Goal: Information Seeking & Learning: Check status

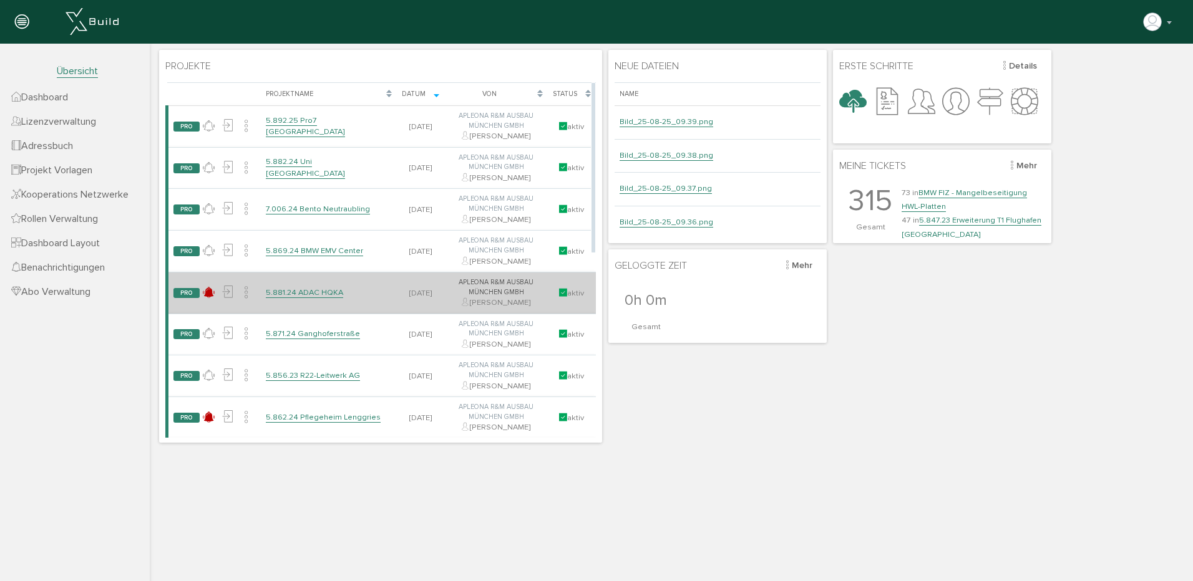
click at [320, 292] on link "5.881.24 ADAC HQKA" at bounding box center [304, 293] width 77 height 11
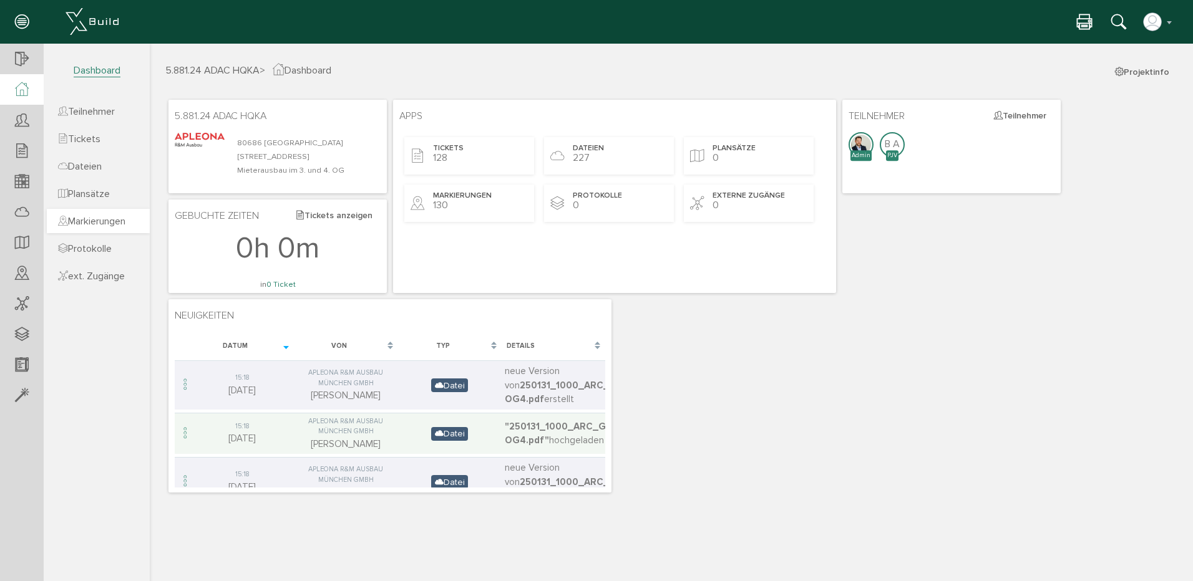
click at [89, 218] on span "Markierungen" at bounding box center [91, 221] width 67 height 12
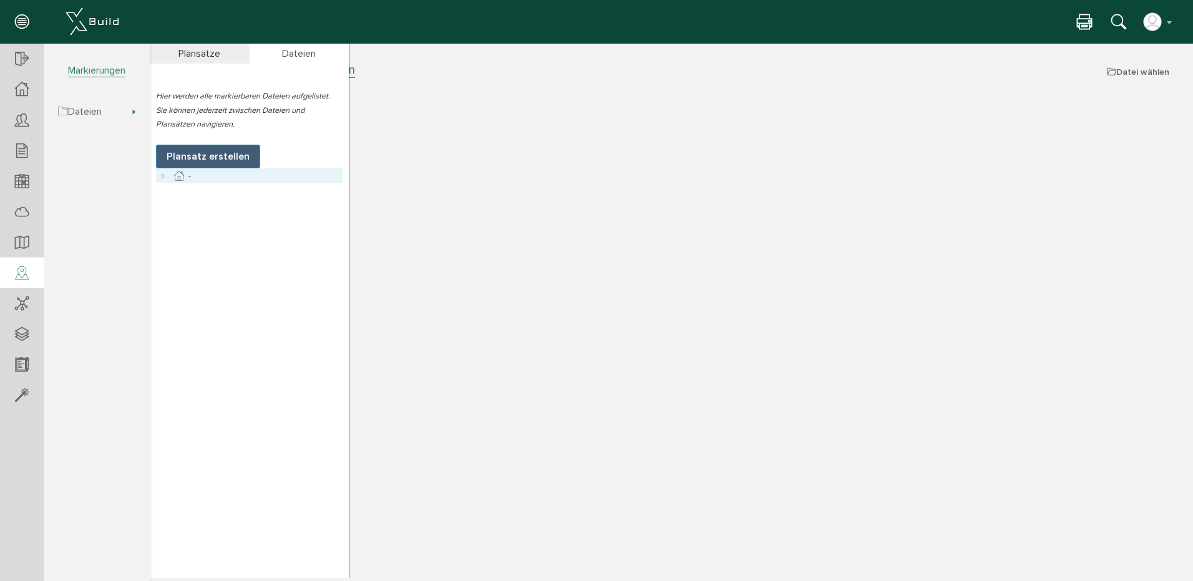
click at [165, 176] on icon at bounding box center [163, 175] width 15 height 15
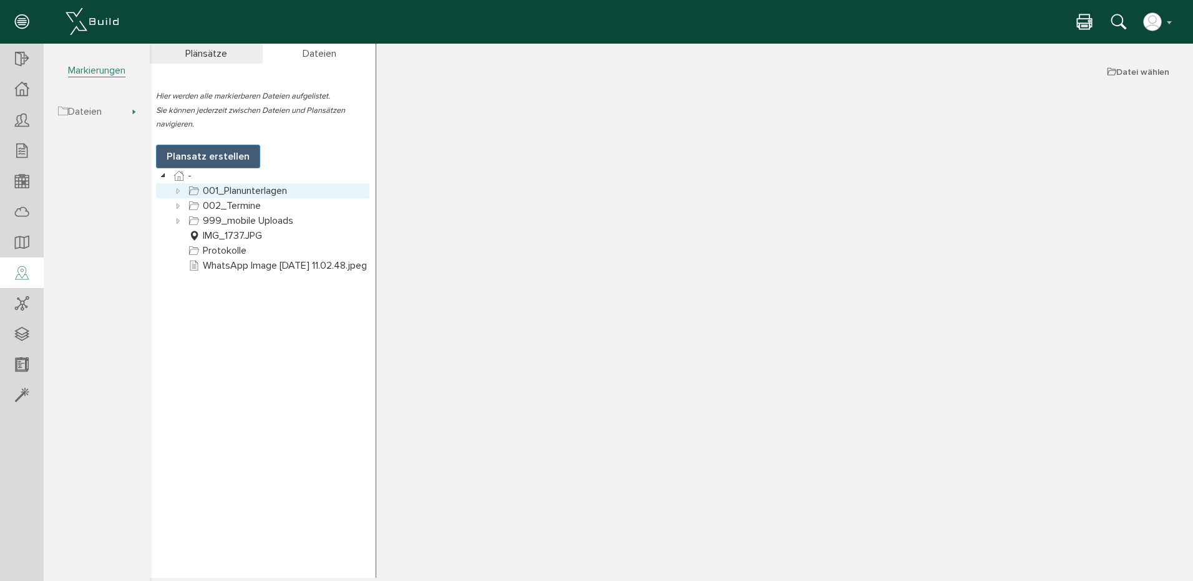
click at [231, 183] on link "001_Planunterlagen" at bounding box center [238, 190] width 104 height 15
click at [178, 183] on icon at bounding box center [178, 190] width 15 height 15
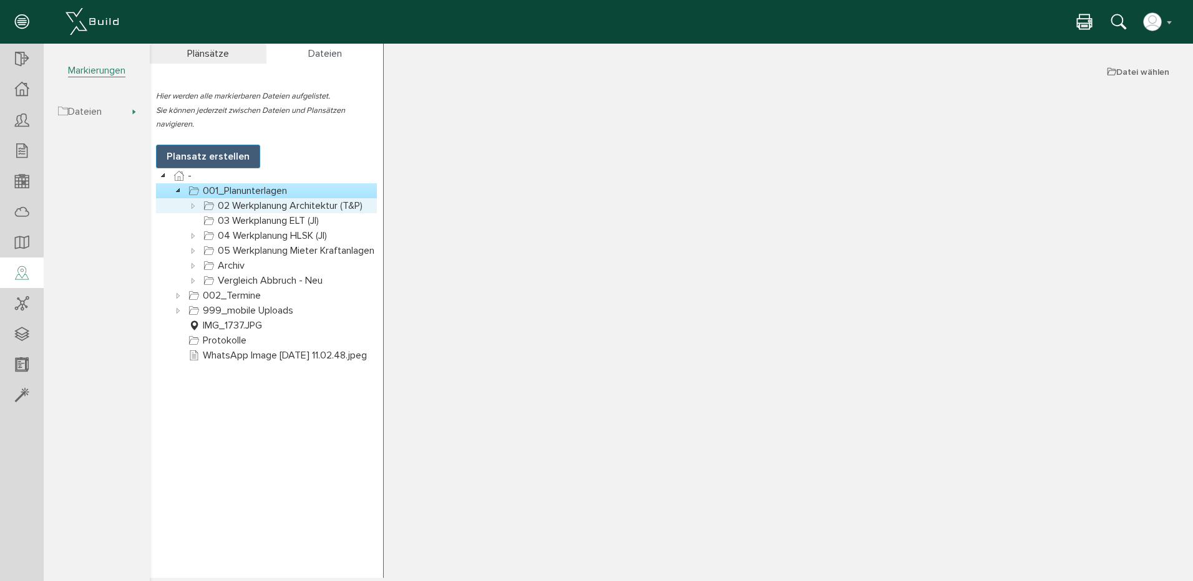
click at [191, 198] on icon at bounding box center [193, 205] width 15 height 15
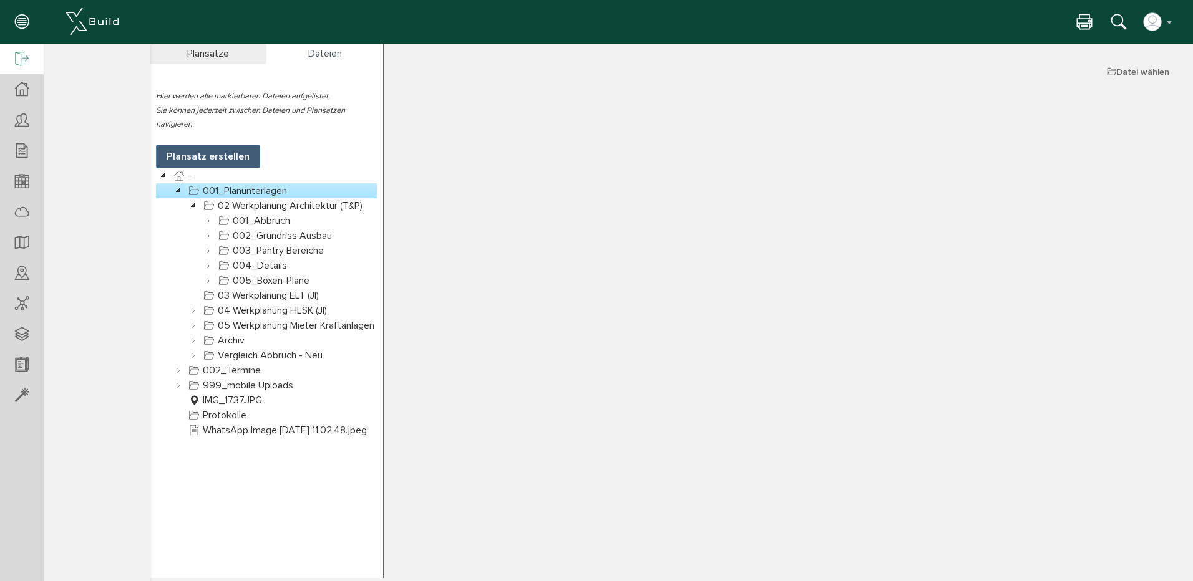
click at [19, 56] on icon at bounding box center [22, 59] width 14 height 17
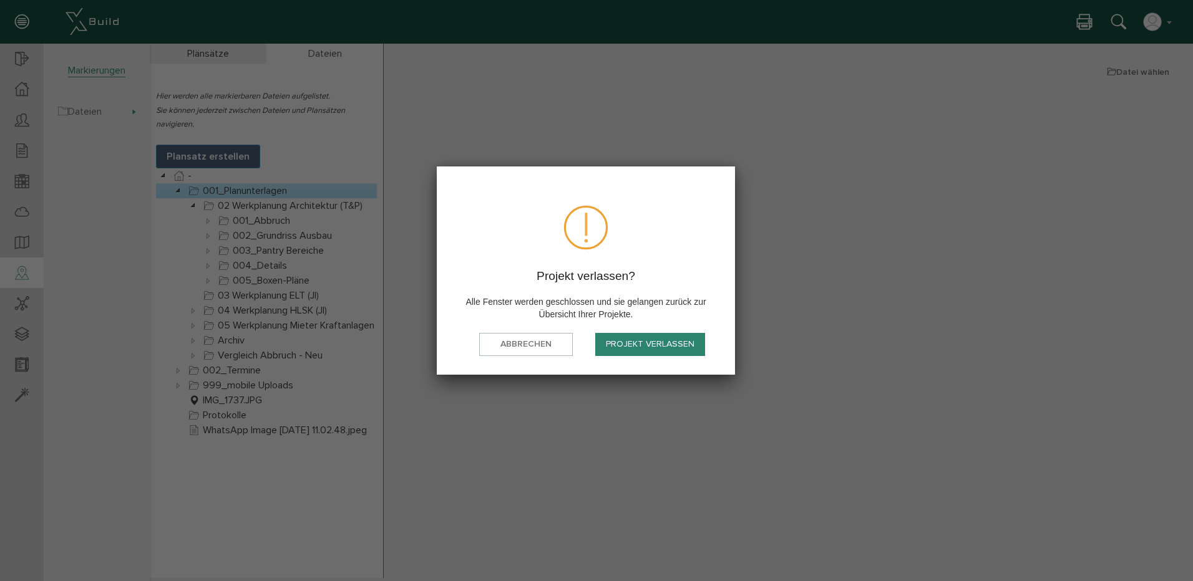
click at [660, 337] on button "Projekt verlassen" at bounding box center [650, 344] width 110 height 23
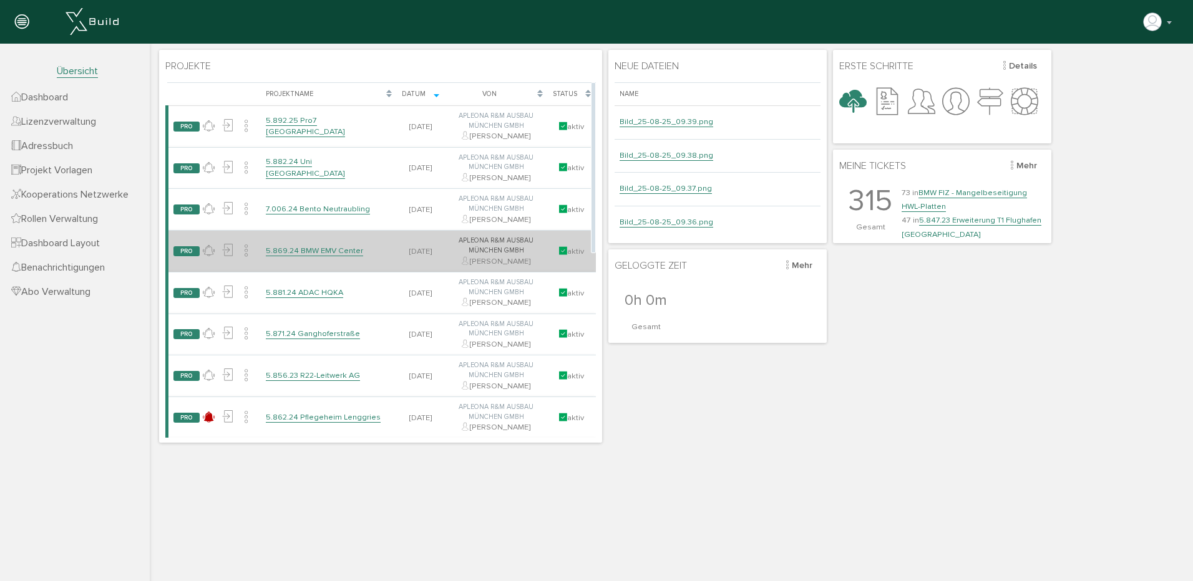
click at [296, 250] on link "5.869.24 BMW EMV Center" at bounding box center [314, 251] width 97 height 11
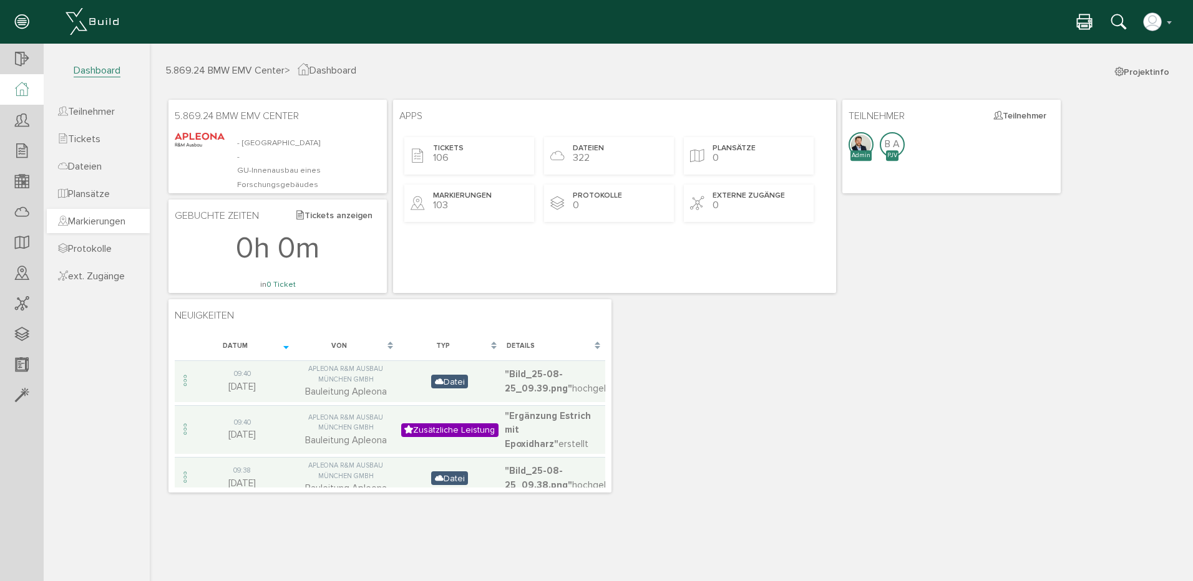
click at [83, 223] on span "Markierungen" at bounding box center [91, 221] width 67 height 12
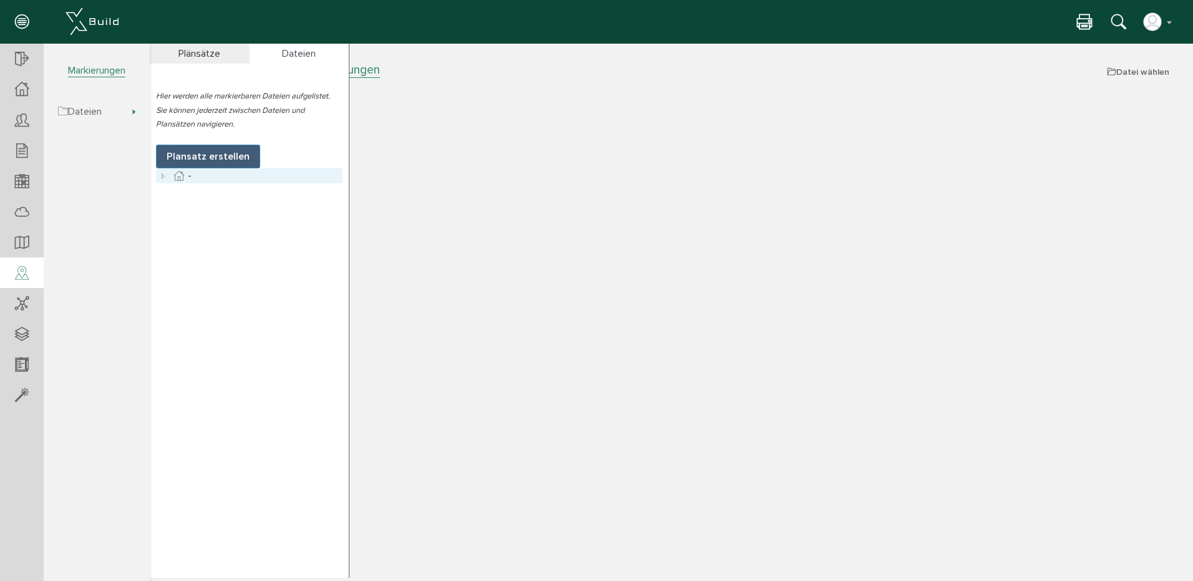
click at [160, 174] on icon at bounding box center [163, 175] width 15 height 15
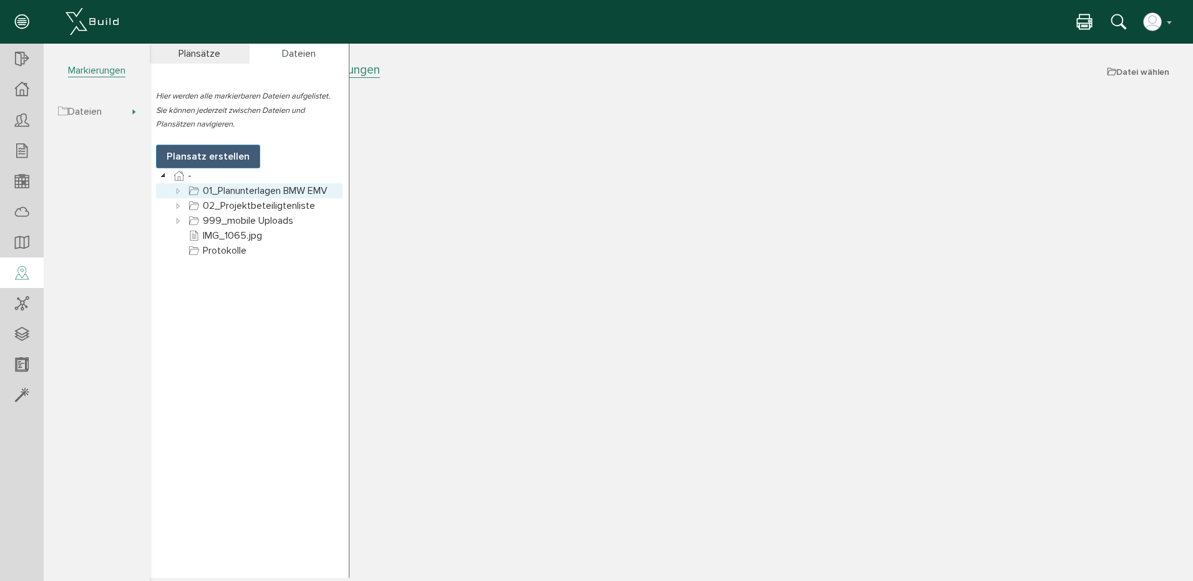
click at [178, 190] on icon at bounding box center [178, 190] width 15 height 15
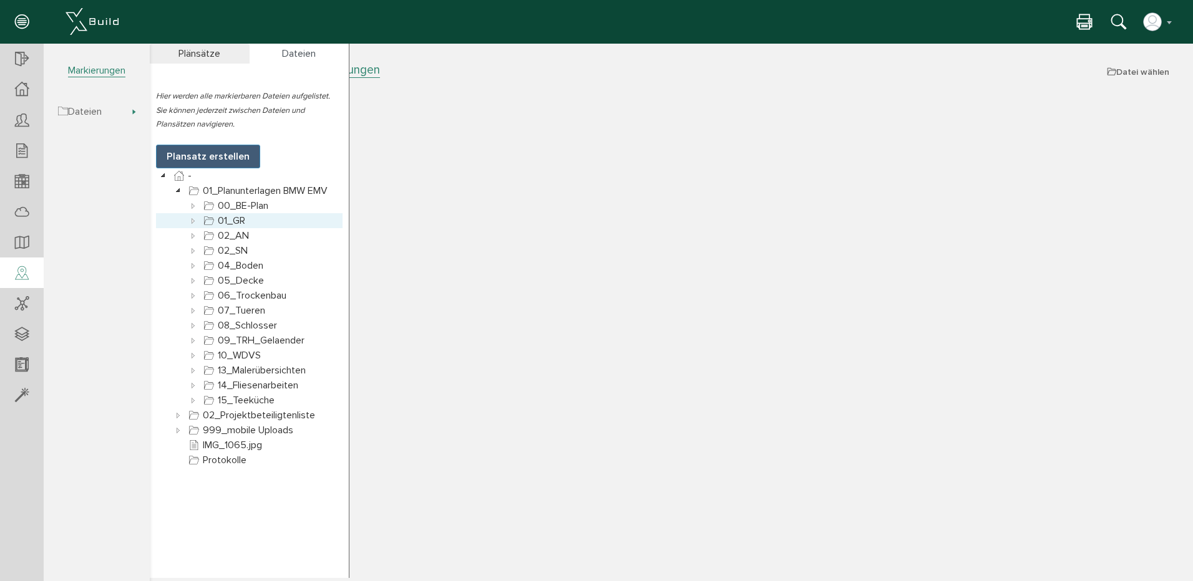
click at [192, 220] on icon at bounding box center [193, 220] width 15 height 15
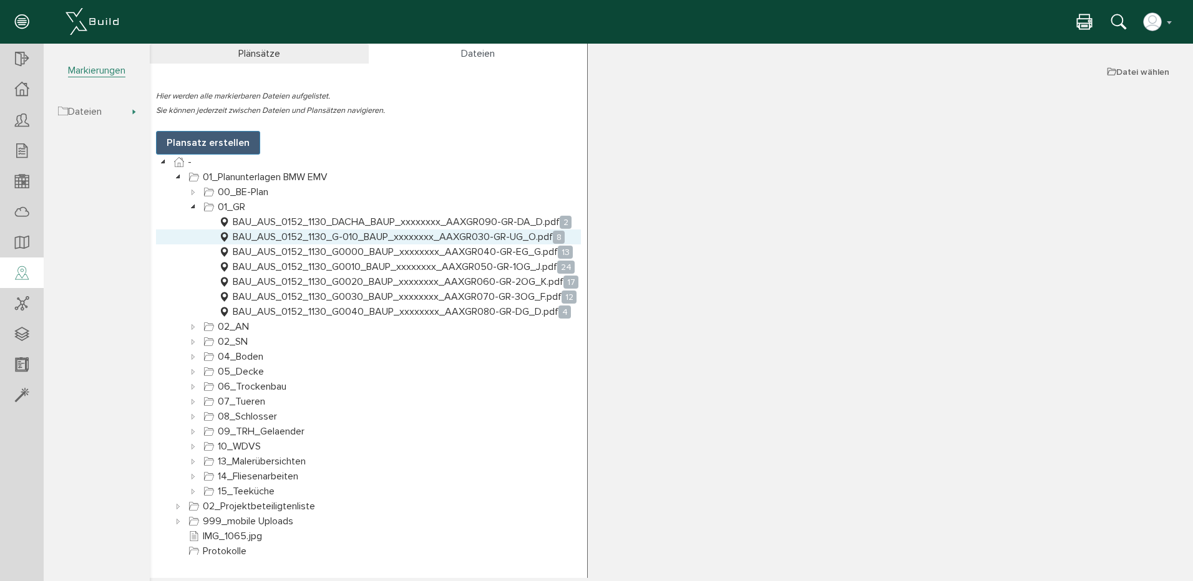
click at [275, 238] on link "BAU_AUS_0152_1130_G-010_BAUP_xxxxxxxx_AAXGR030-GR-UG_O.pdf 8" at bounding box center [391, 237] width 351 height 15
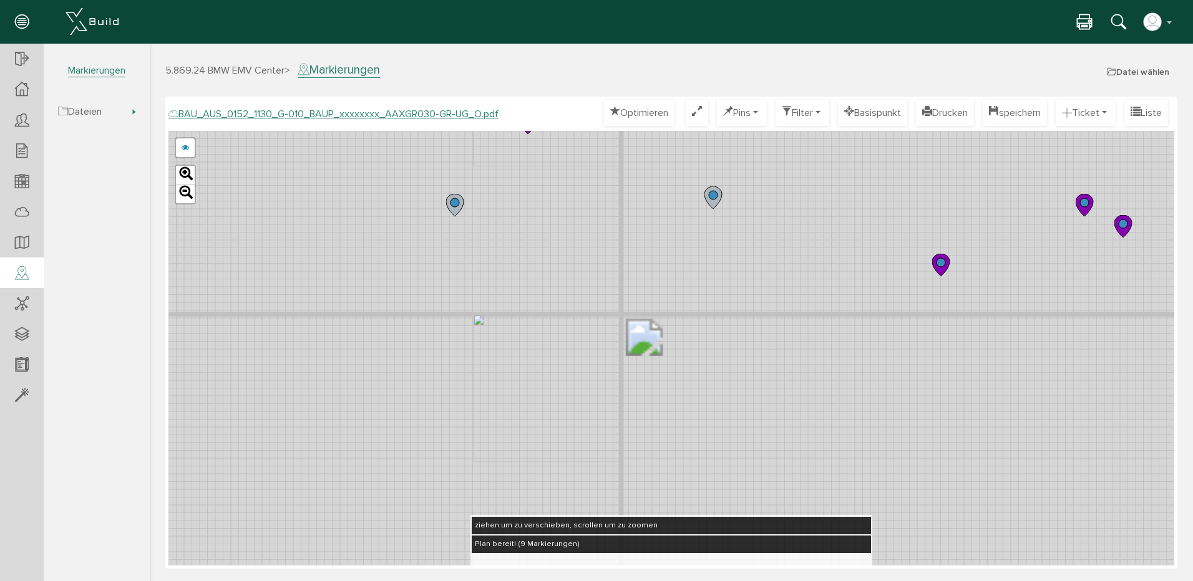
drag, startPoint x: 553, startPoint y: 341, endPoint x: 544, endPoint y: 333, distance: 12.4
click at [553, 362] on div "BAU_AUS_0152_1130_G-010_BAUP_xxxxxxxx_AAXGR030-GR-UG_L.pdf abbrechen Leaflet" at bounding box center [671, 348] width 1006 height 435
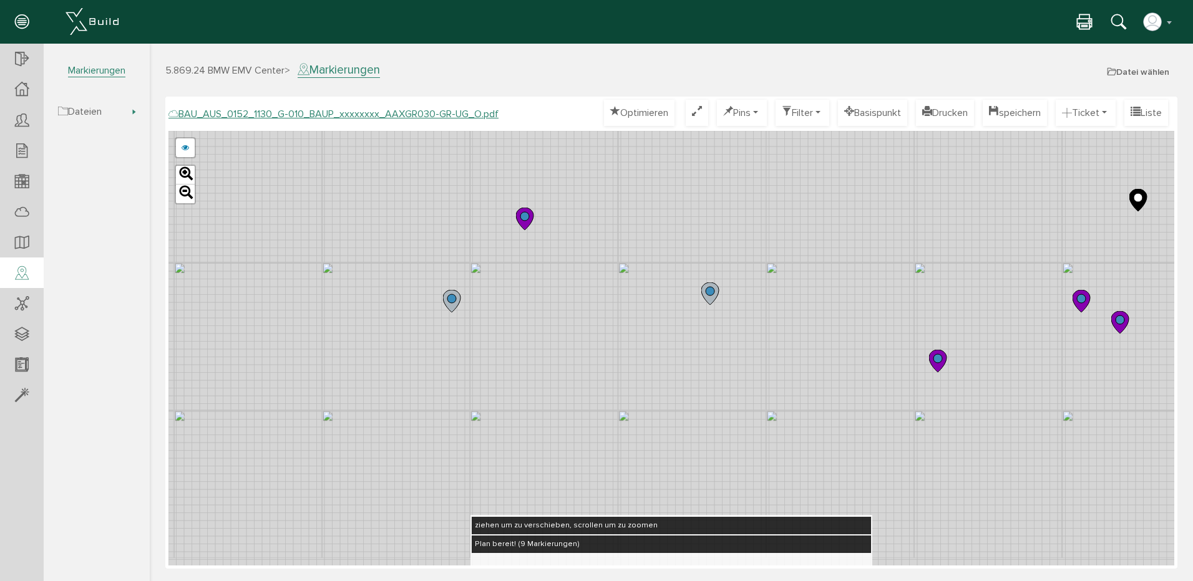
drag, startPoint x: 536, startPoint y: 197, endPoint x: 525, endPoint y: 331, distance: 135.2
click at [525, 331] on div "BAU_AUS_0152_1130_G-010_BAUP_xxxxxxxx_AAXGR030-GR-UG_L.pdf abbrechen Leaflet" at bounding box center [671, 348] width 1006 height 435
click at [525, 215] on circle at bounding box center [524, 216] width 9 height 9
click at [521, 215] on circle at bounding box center [524, 216] width 9 height 9
click at [484, 295] on div "BAU_AUS_0152_1130_G-010_BAUP_xxxxxxxx_AAXGR030-GR-UG_L.pdf abbrechen Leaflet" at bounding box center [671, 348] width 1006 height 435
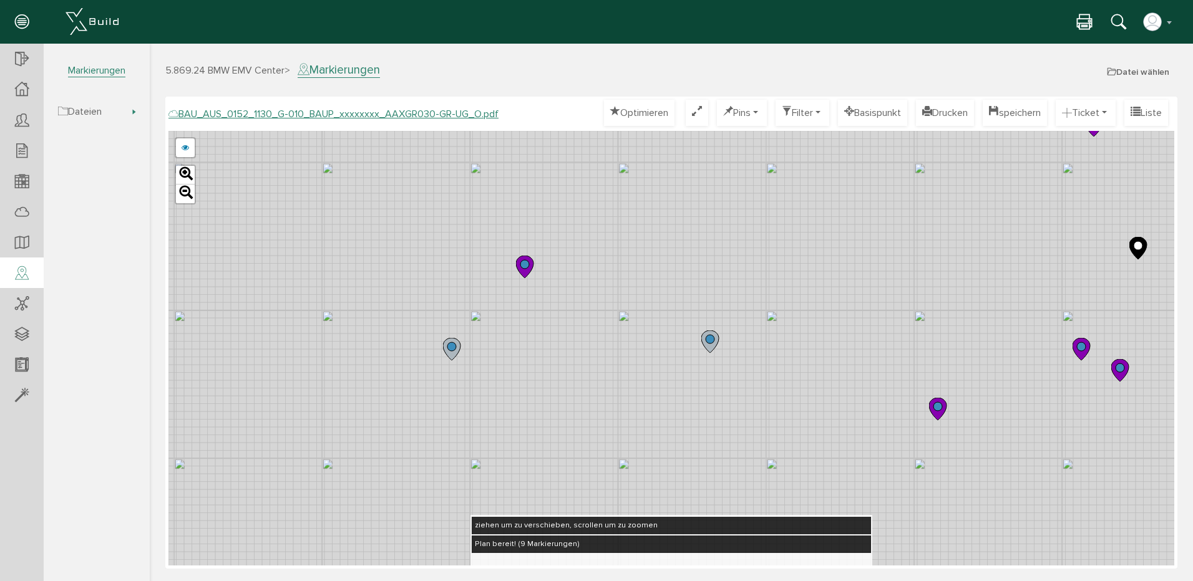
click at [522, 264] on circle at bounding box center [524, 264] width 9 height 9
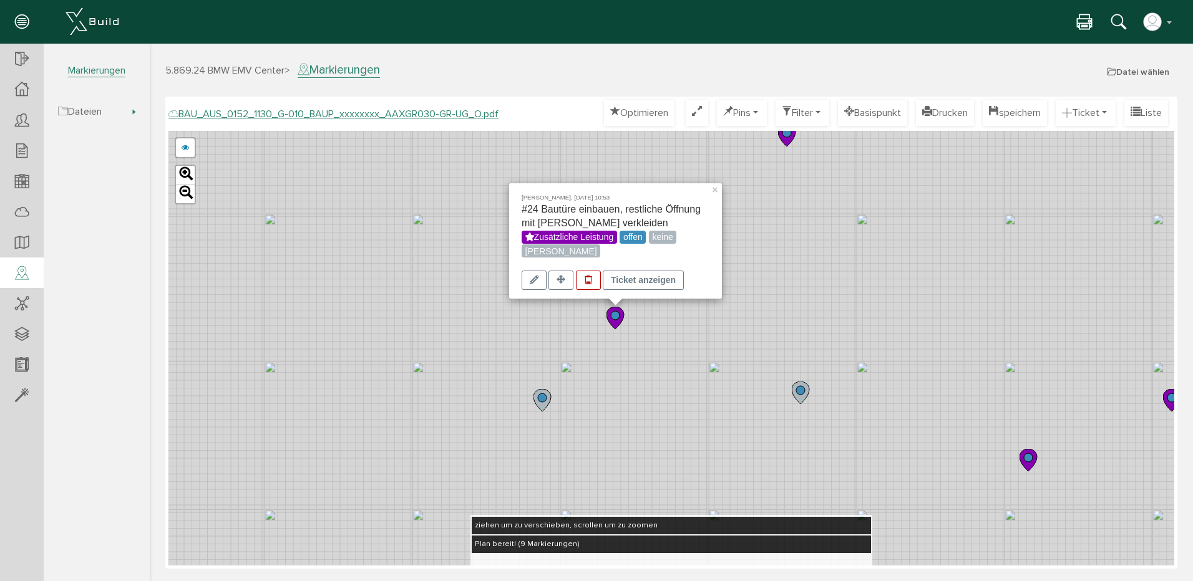
drag, startPoint x: 605, startPoint y: 280, endPoint x: 699, endPoint y: 330, distance: 107.2
click at [699, 330] on div "[PERSON_NAME], [DATE] 10:53 #24 Bautüre einbauen, restliche Öffnung mit [PERSON…" at bounding box center [671, 348] width 1006 height 435
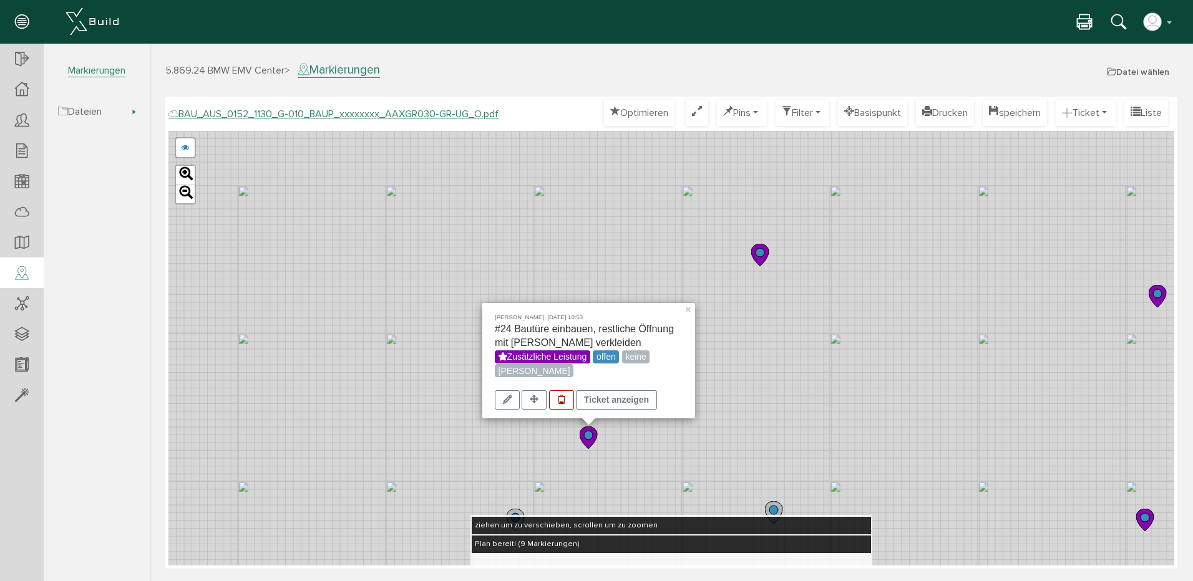
drag, startPoint x: 793, startPoint y: 197, endPoint x: 766, endPoint y: 280, distance: 87.2
click at [759, 296] on div "[PERSON_NAME], [DATE] 10:53 #24 Bautüre einbauen, restliche Öffnung mit [PERSON…" at bounding box center [671, 348] width 1006 height 435
click at [758, 251] on circle at bounding box center [758, 250] width 9 height 9
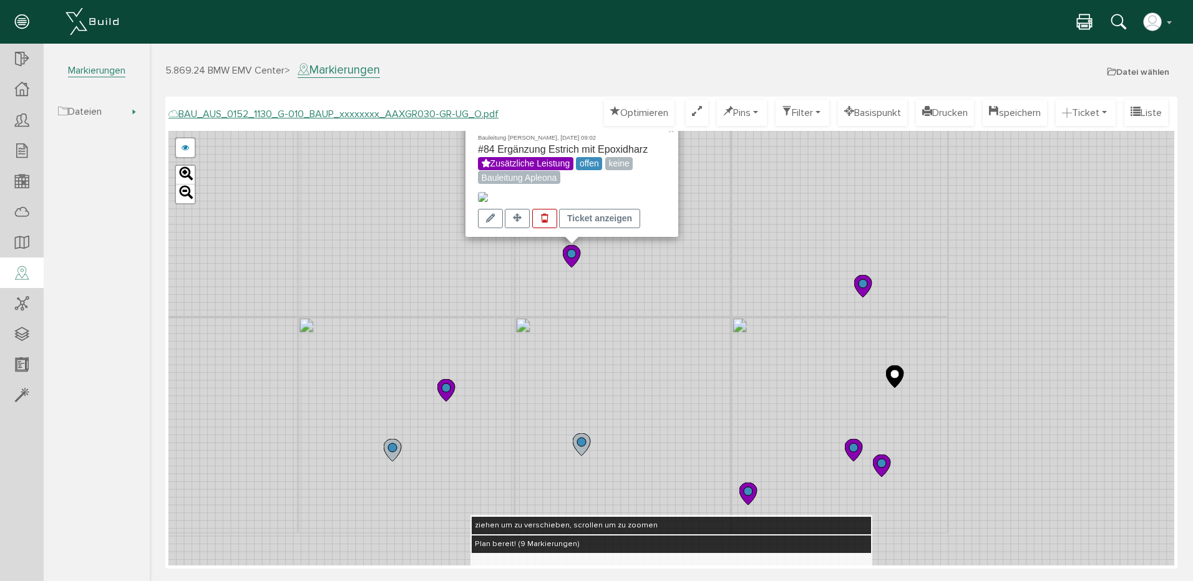
drag, startPoint x: 1114, startPoint y: 399, endPoint x: 913, endPoint y: 362, distance: 203.7
click at [834, 334] on div "Bauleitung [PERSON_NAME], [DATE] 09:02 #84 Ergänzung Estrich mit Epoxidharz Zus…" at bounding box center [671, 348] width 1006 height 435
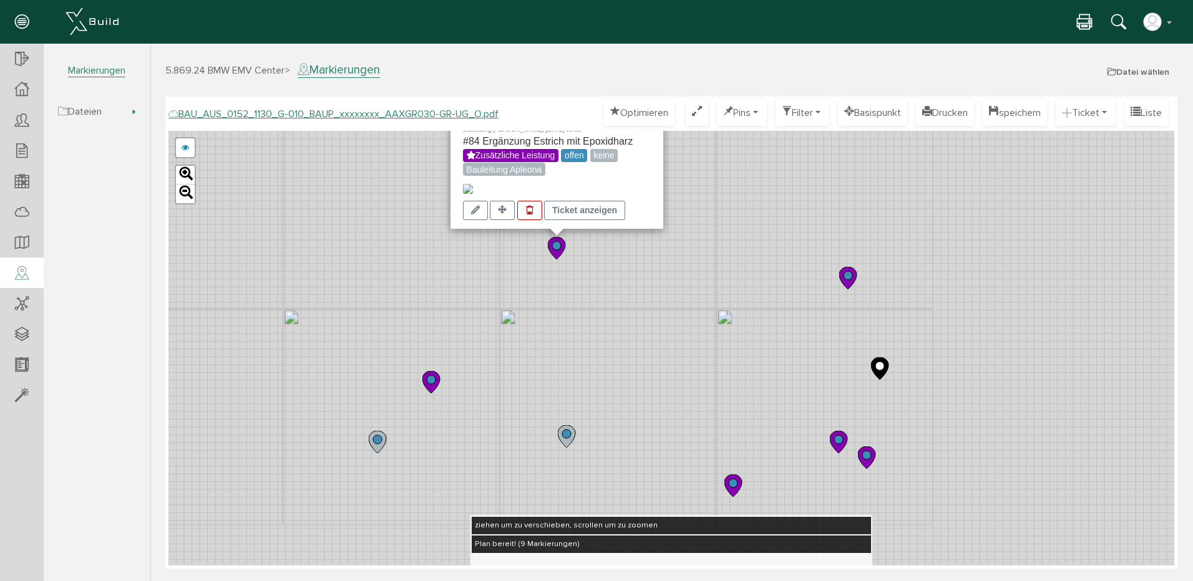
click at [875, 364] on icon at bounding box center [879, 368] width 17 height 22
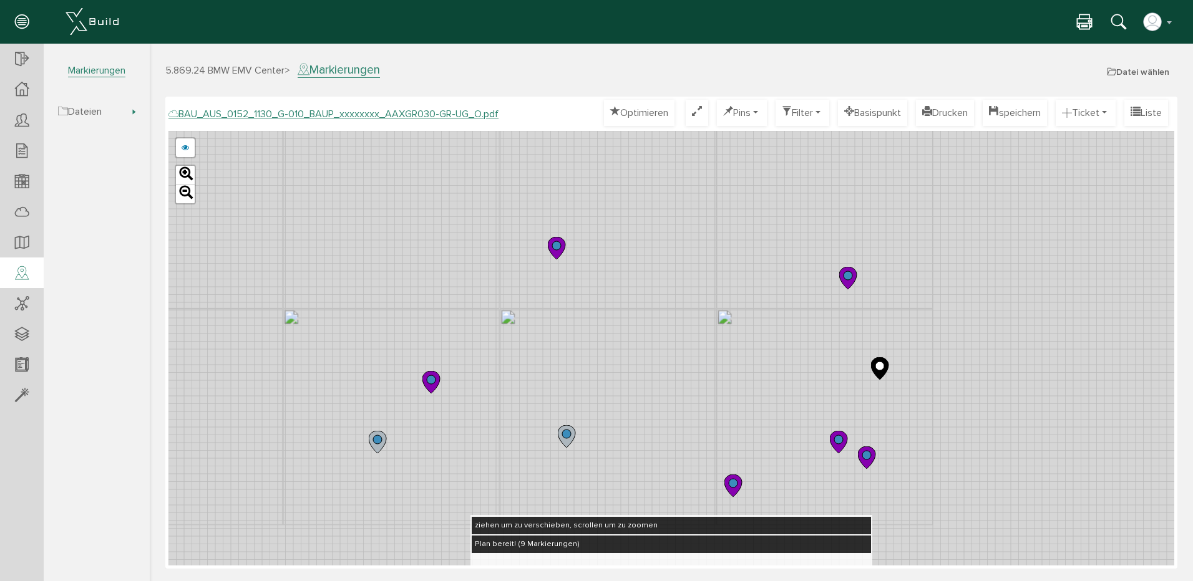
click at [880, 366] on circle at bounding box center [879, 366] width 9 height 9
click at [878, 367] on circle at bounding box center [879, 366] width 9 height 9
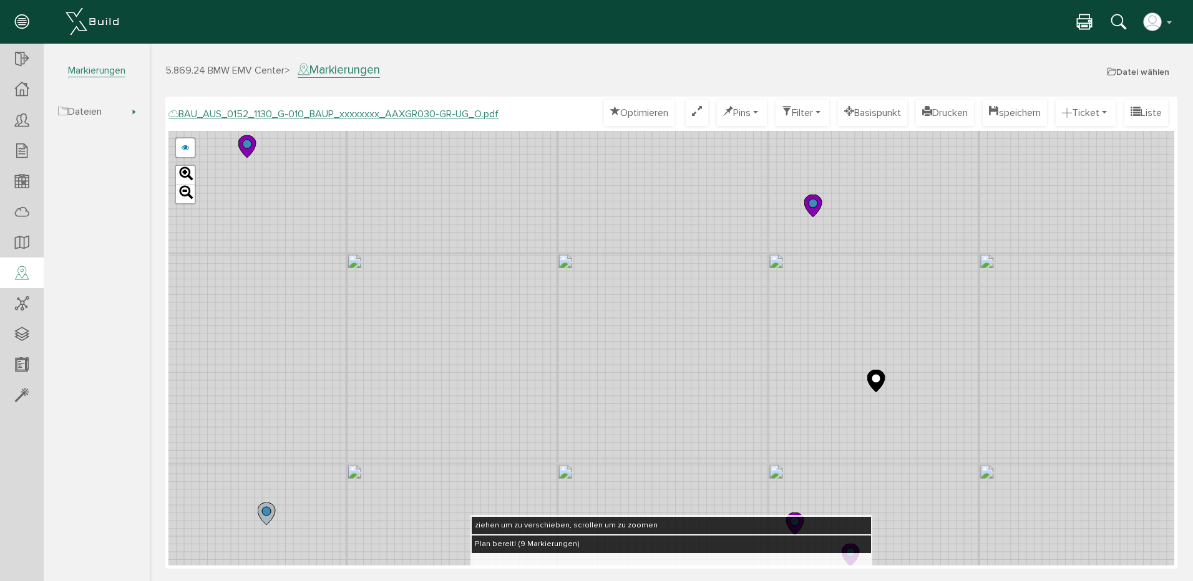
click at [873, 379] on circle at bounding box center [876, 378] width 9 height 9
click at [873, 378] on circle at bounding box center [876, 378] width 9 height 9
click at [809, 199] on icon at bounding box center [812, 206] width 17 height 22
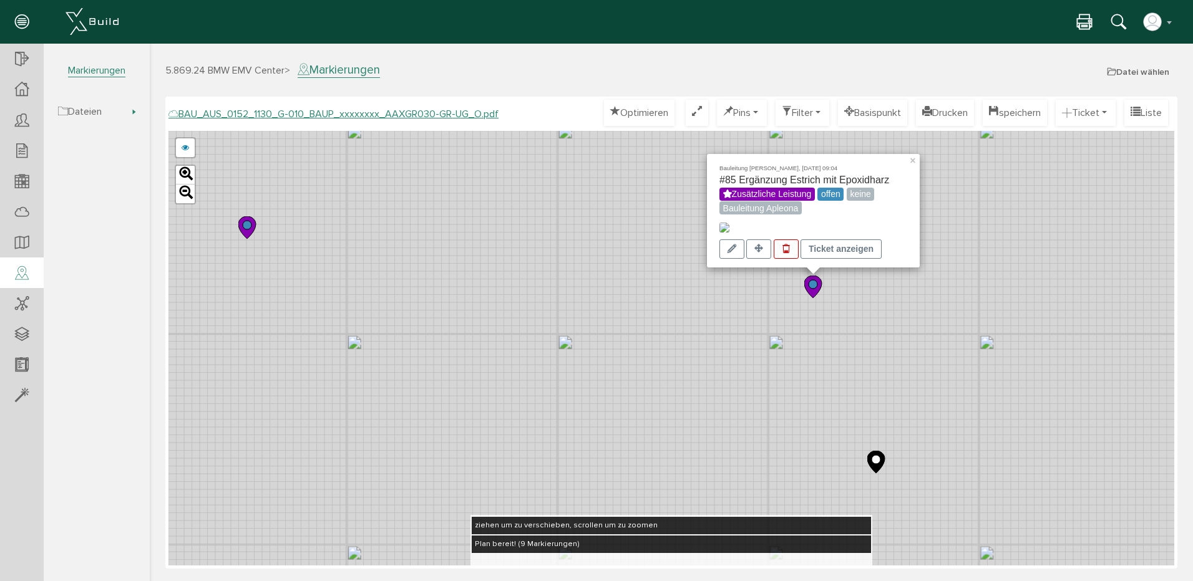
click at [874, 459] on circle at bounding box center [876, 459] width 9 height 9
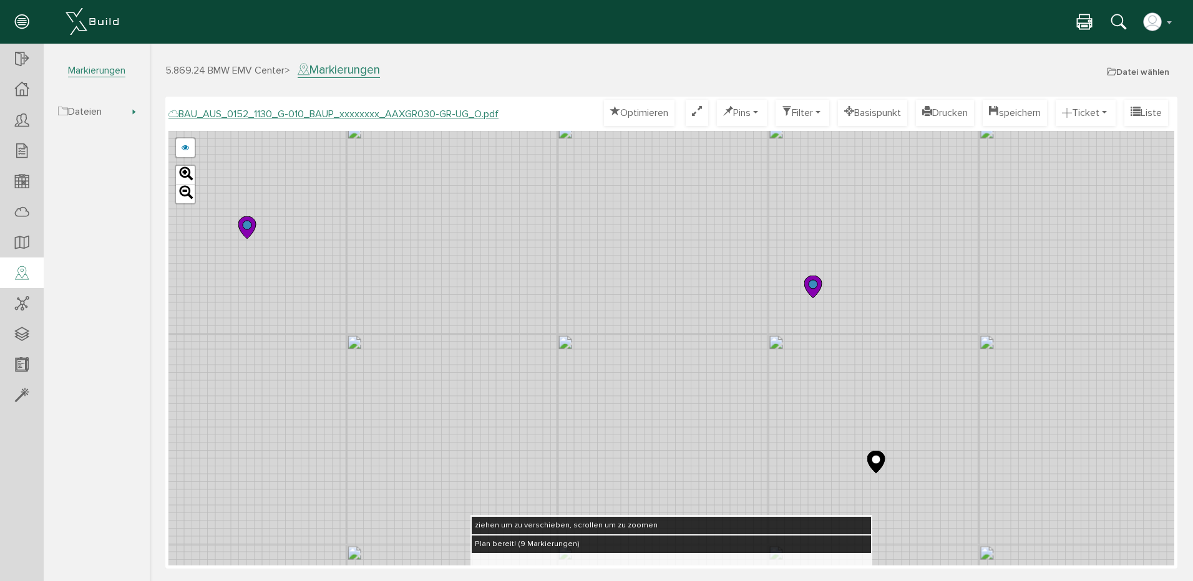
click at [255, 67] on span "5.869.24 BMW EMV Center" at bounding box center [224, 70] width 119 height 12
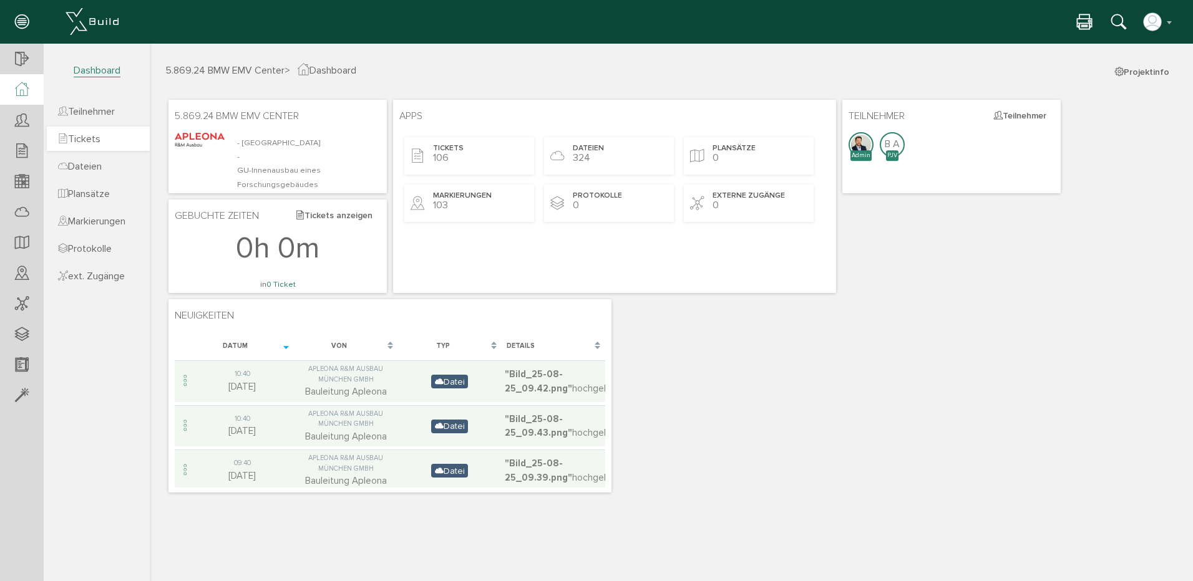
click at [95, 140] on span "Tickets" at bounding box center [79, 139] width 42 height 12
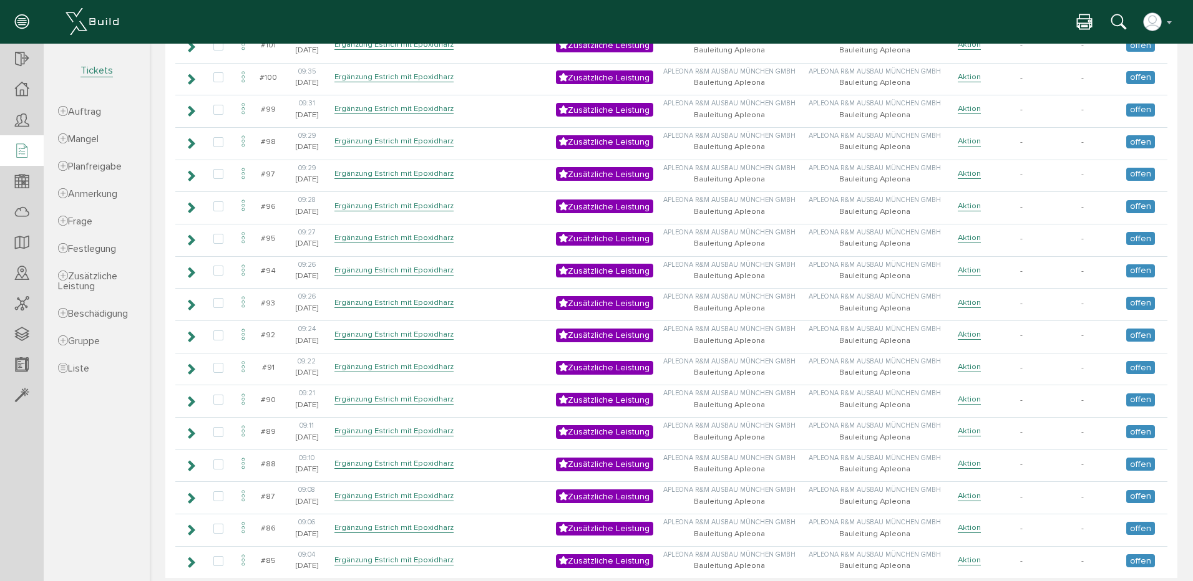
scroll to position [437, 0]
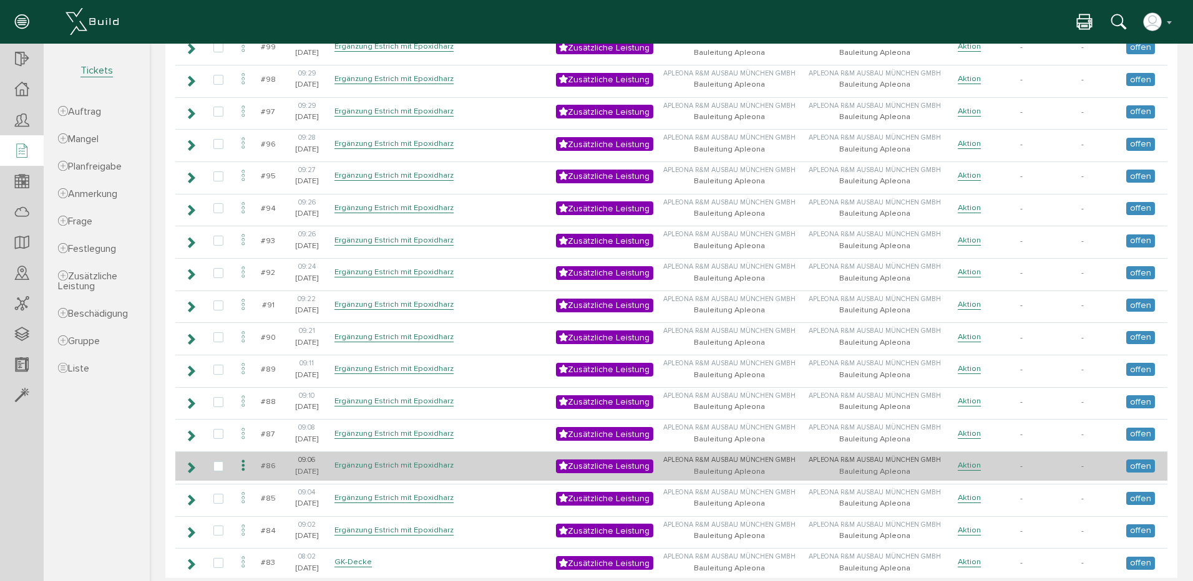
click at [381, 463] on link "Ergänzung Estrich mit Epoxidharz" at bounding box center [393, 465] width 119 height 11
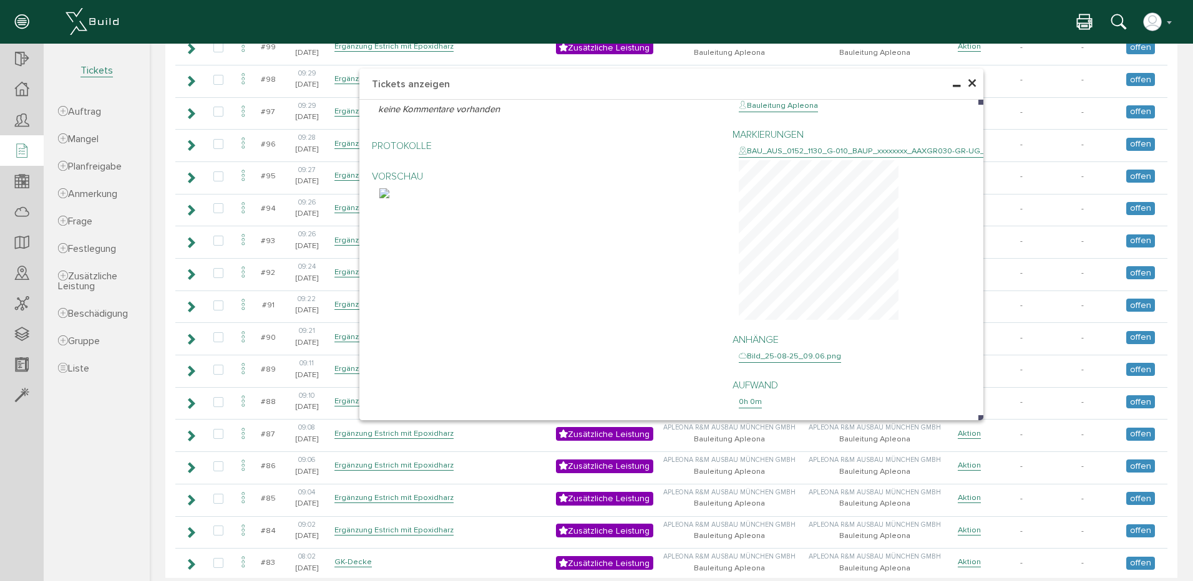
click at [967, 85] on span "×" at bounding box center [972, 84] width 10 height 24
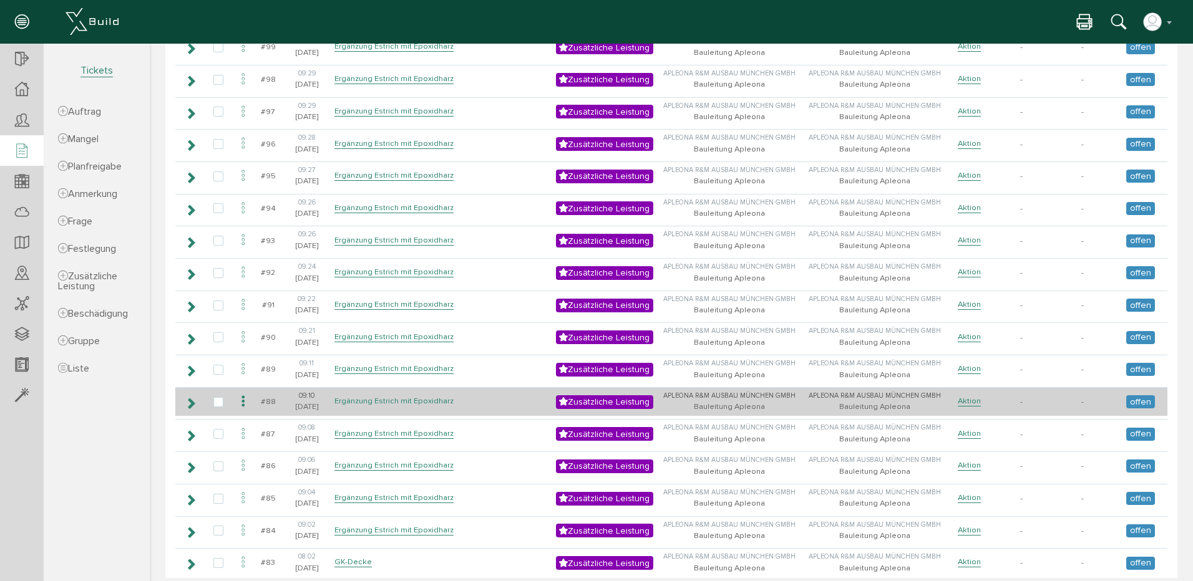
click at [375, 397] on link "Ergänzung Estrich mit Epoxidharz" at bounding box center [393, 401] width 119 height 11
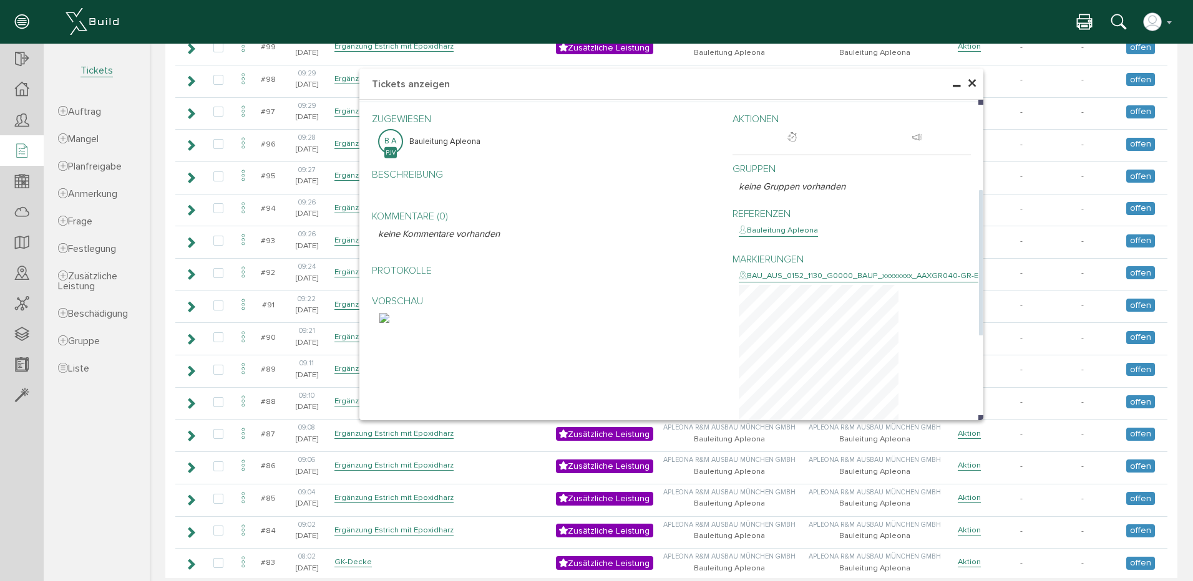
click at [389, 323] on img at bounding box center [384, 318] width 10 height 10
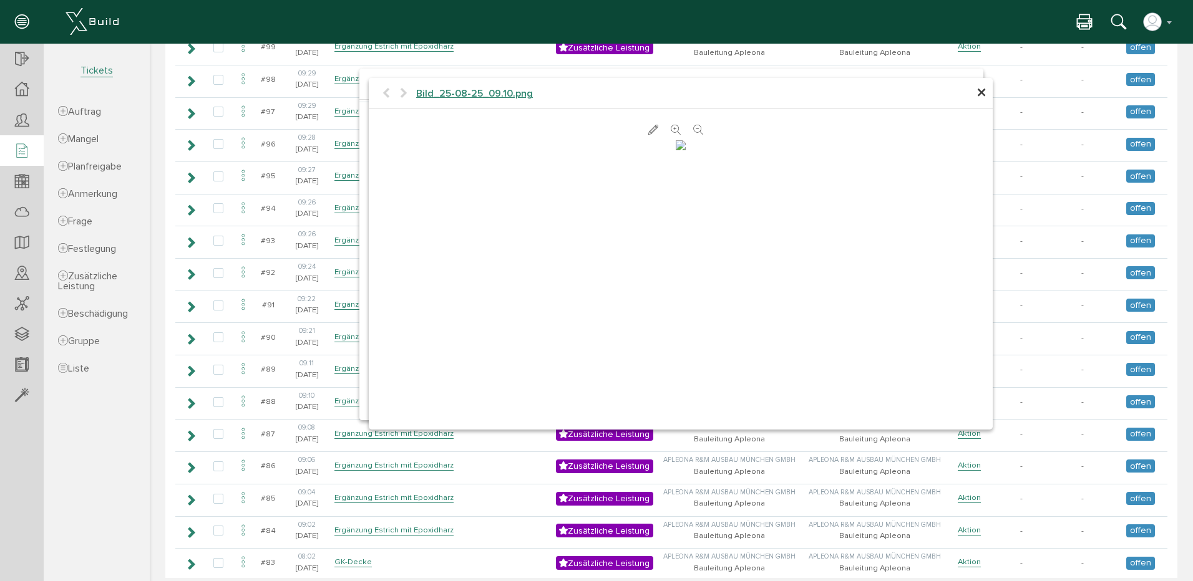
click at [976, 90] on span "×" at bounding box center [981, 93] width 10 height 24
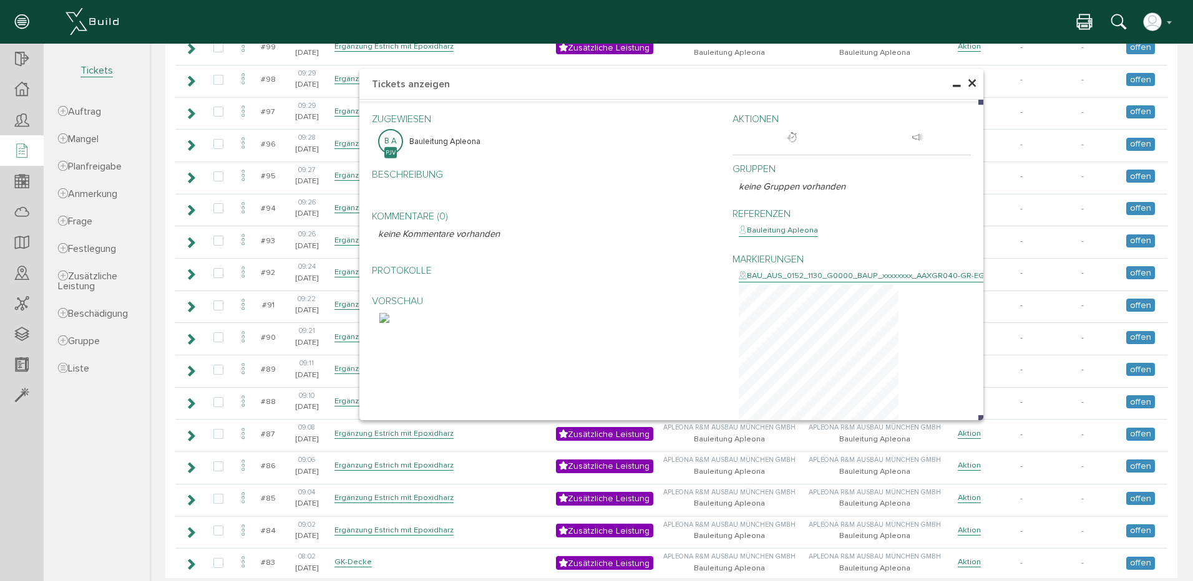
click at [975, 90] on h4 "Tickets anzeigen" at bounding box center [671, 84] width 624 height 31
click at [967, 85] on span "×" at bounding box center [972, 84] width 10 height 24
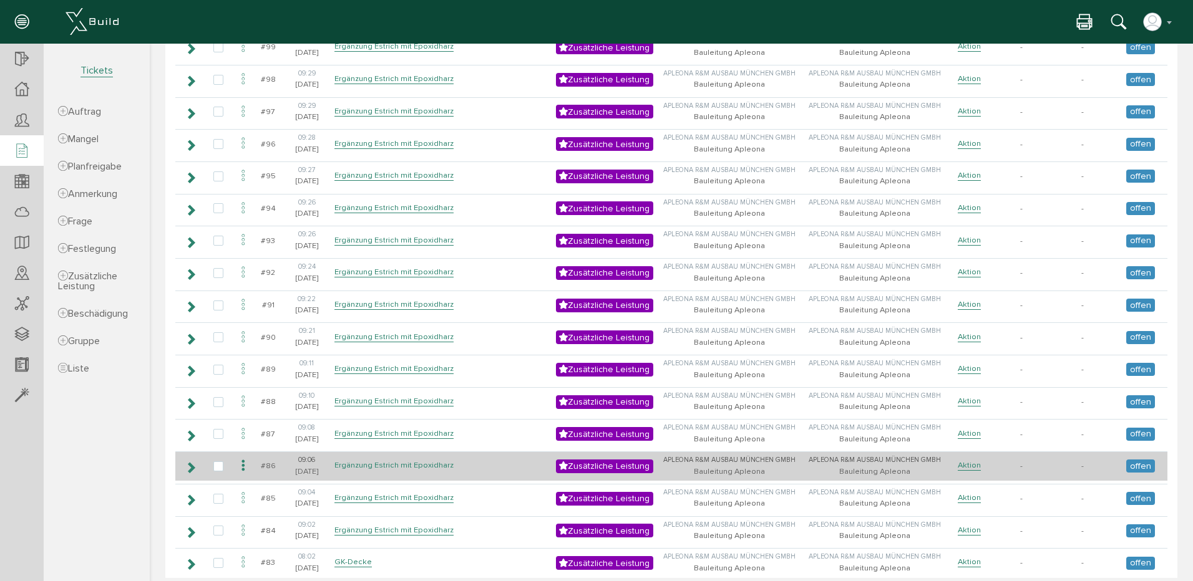
click at [348, 462] on link "Ergänzung Estrich mit Epoxidharz" at bounding box center [393, 465] width 119 height 11
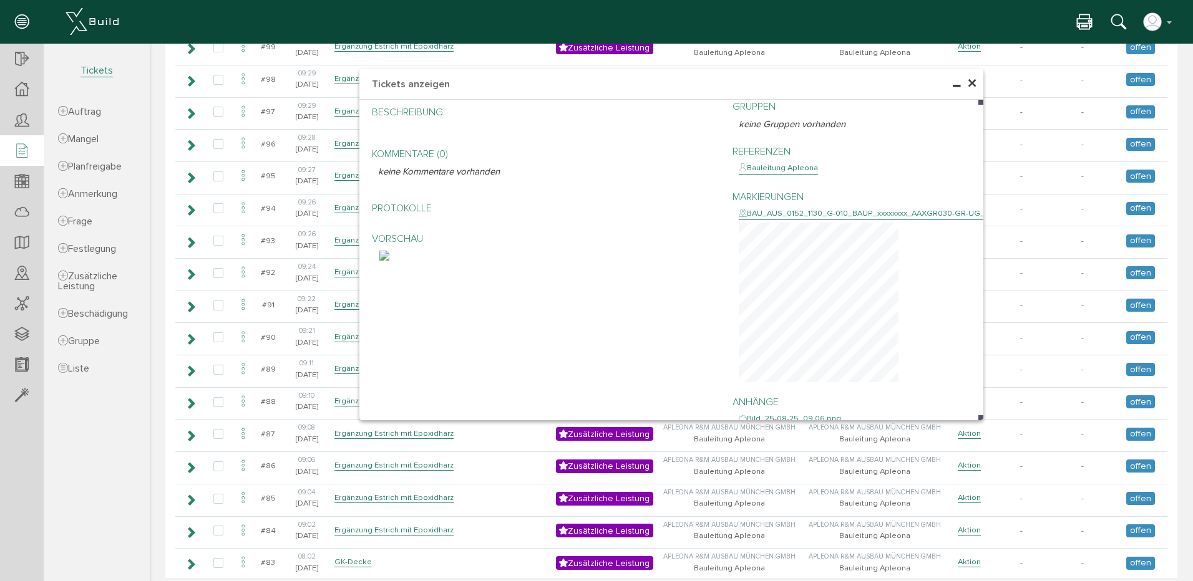
click at [967, 79] on span "×" at bounding box center [972, 84] width 10 height 24
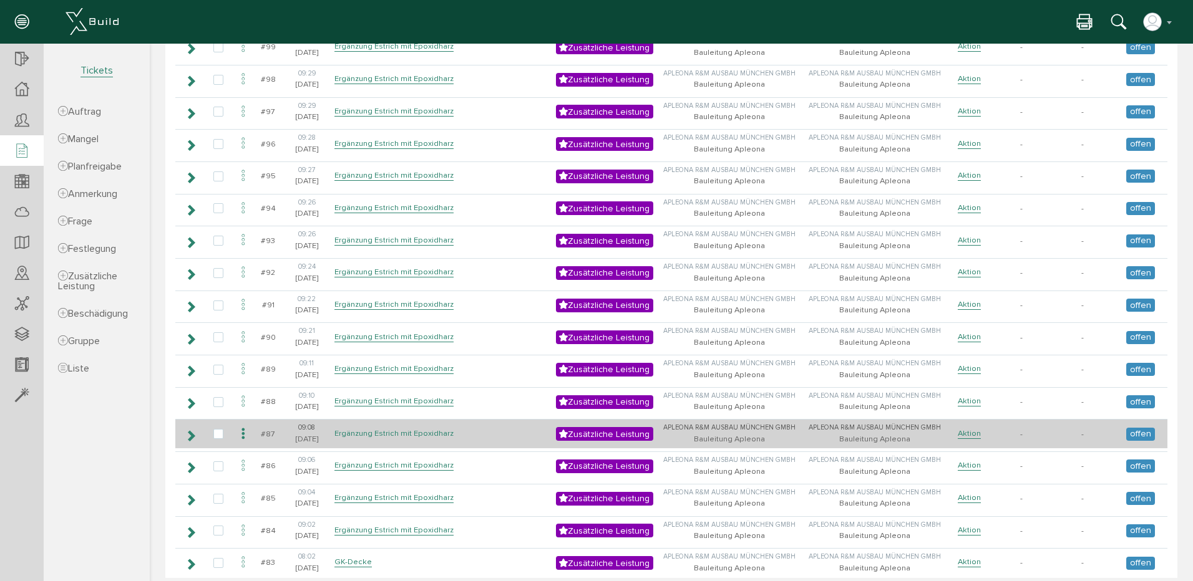
click at [372, 429] on link "Ergänzung Estrich mit Epoxidharz" at bounding box center [393, 434] width 119 height 11
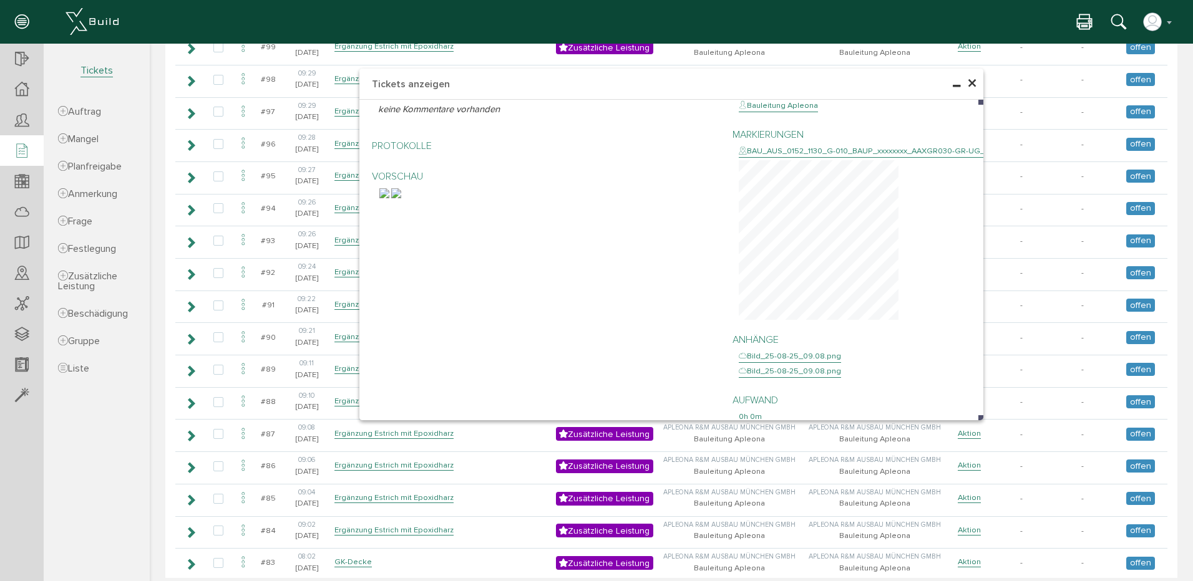
click at [967, 80] on span "×" at bounding box center [972, 84] width 10 height 24
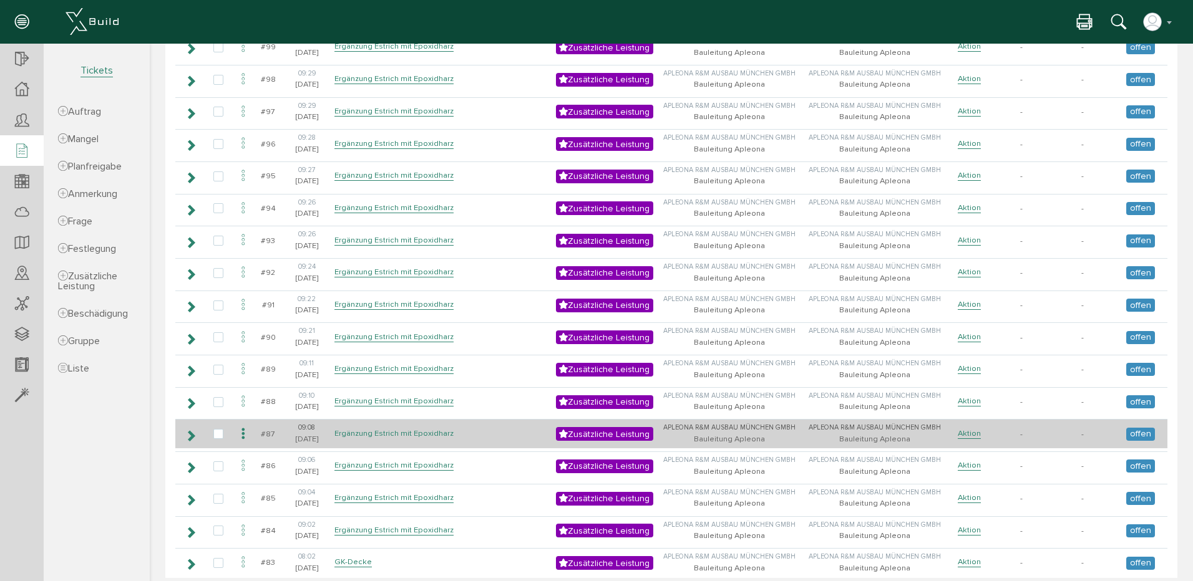
click at [370, 429] on link "Ergänzung Estrich mit Epoxidharz" at bounding box center [393, 434] width 119 height 11
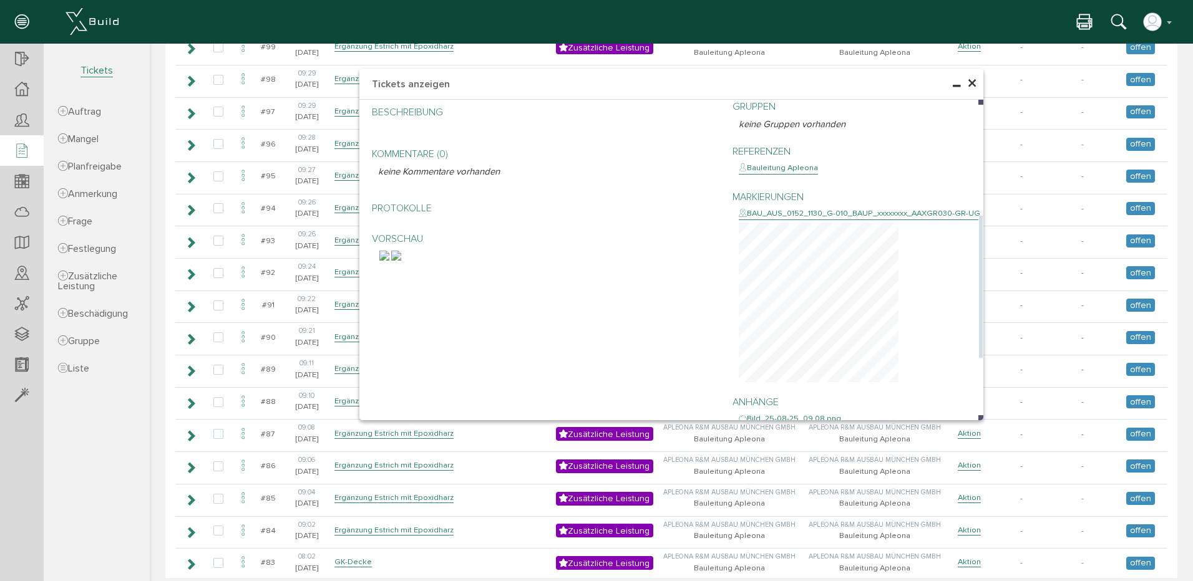
click at [401, 261] on img at bounding box center [396, 256] width 10 height 10
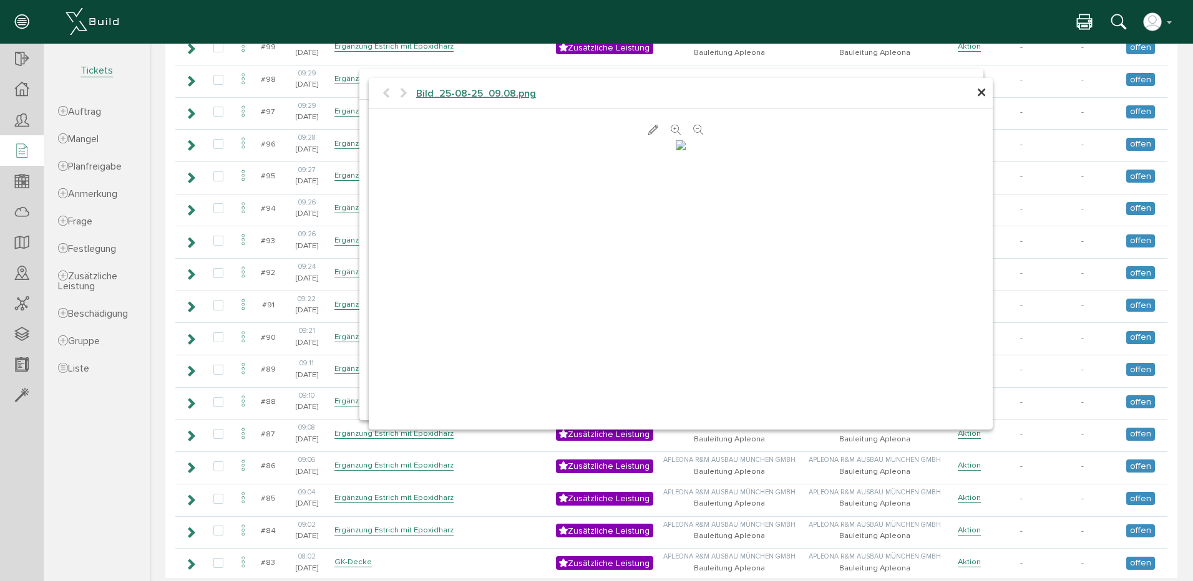
click at [976, 93] on span "×" at bounding box center [981, 93] width 10 height 24
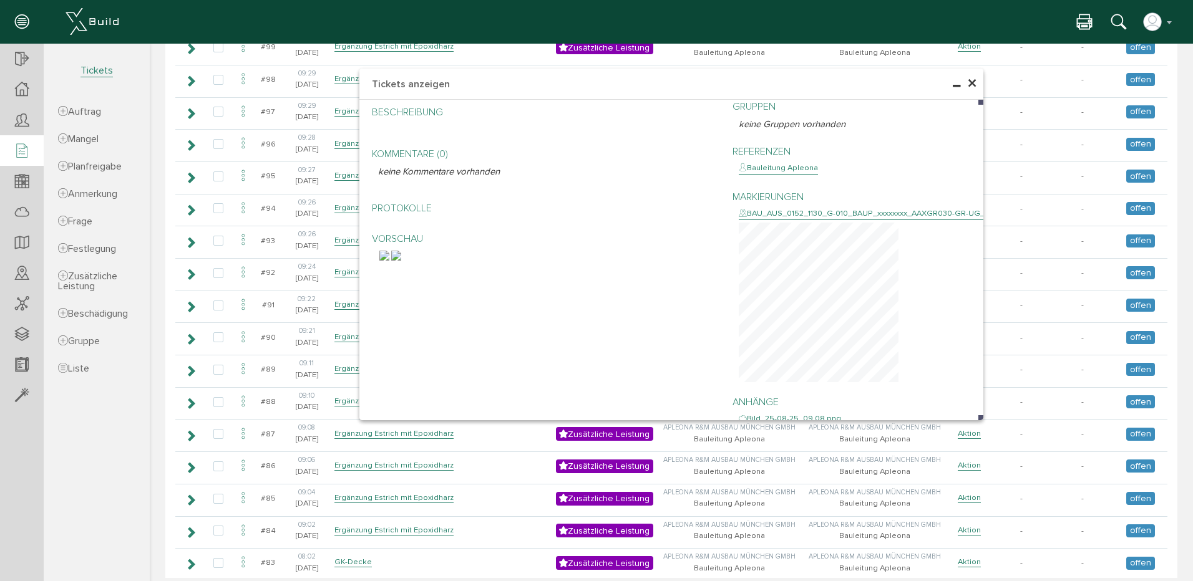
click at [973, 86] on h4 "Tickets anzeigen" at bounding box center [671, 84] width 624 height 31
click at [967, 82] on span "×" at bounding box center [972, 84] width 10 height 24
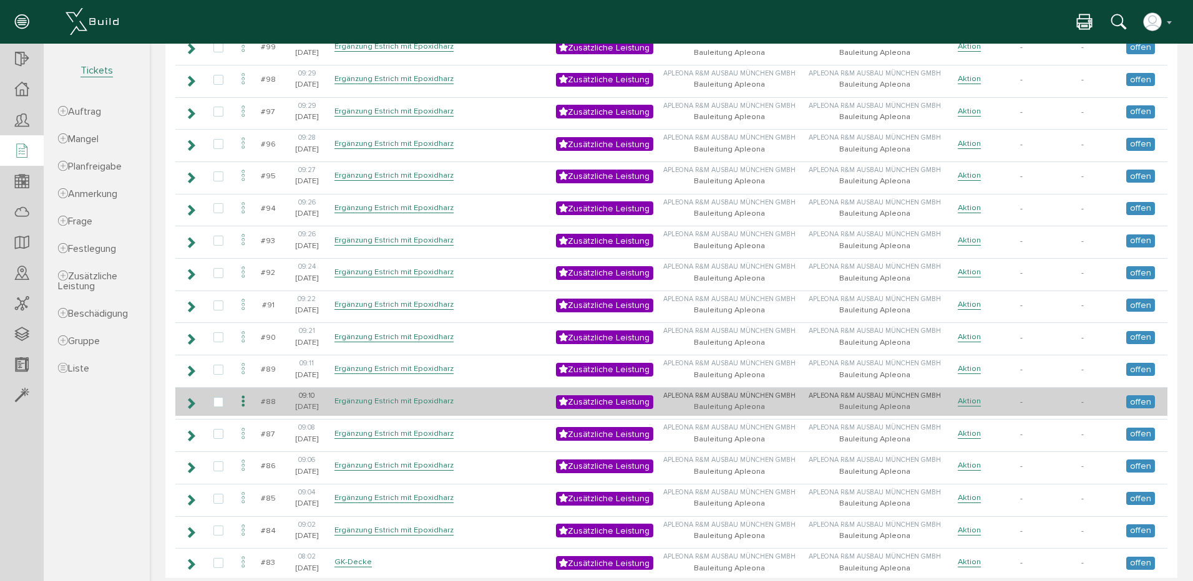
click at [360, 397] on link "Ergänzung Estrich mit Epoxidharz" at bounding box center [393, 401] width 119 height 11
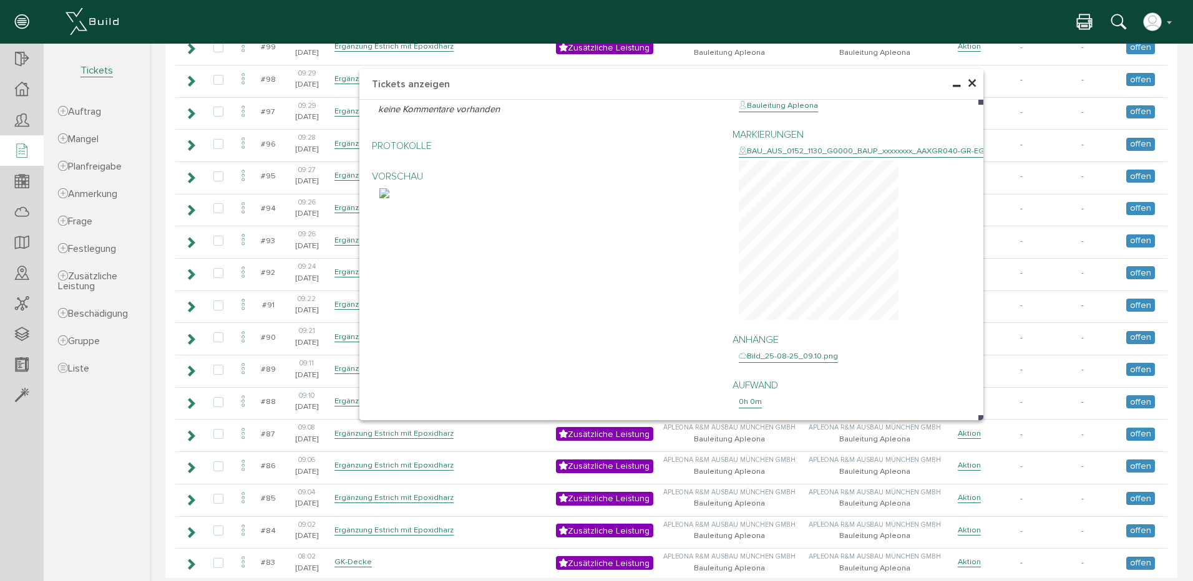
click at [967, 77] on span "×" at bounding box center [972, 84] width 10 height 24
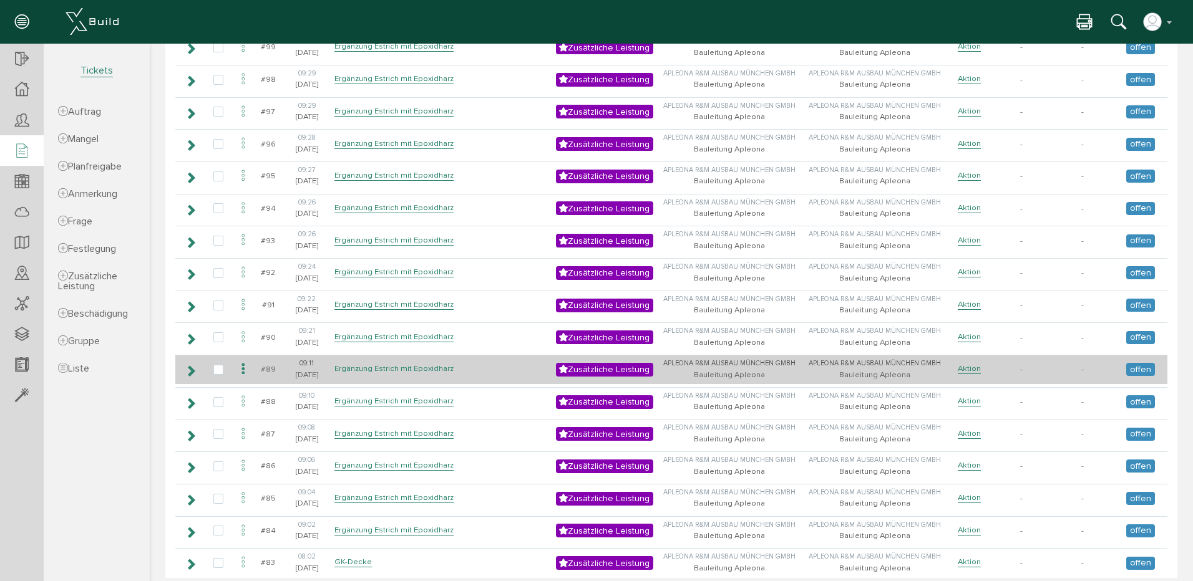
click at [382, 367] on link "Ergänzung Estrich mit Epoxidharz" at bounding box center [393, 369] width 119 height 11
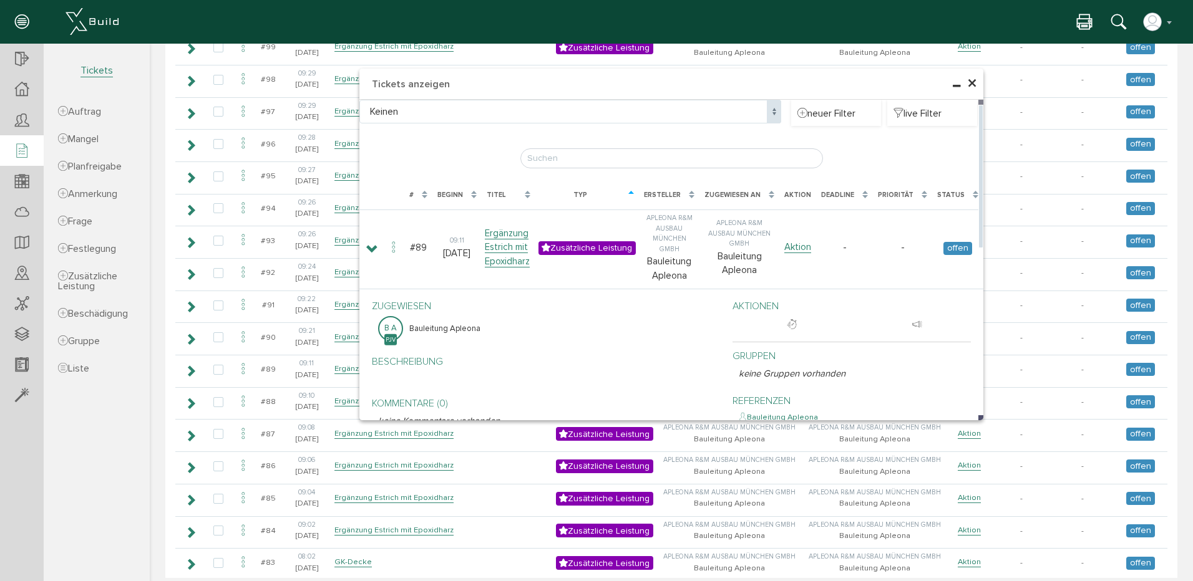
scroll to position [187, 0]
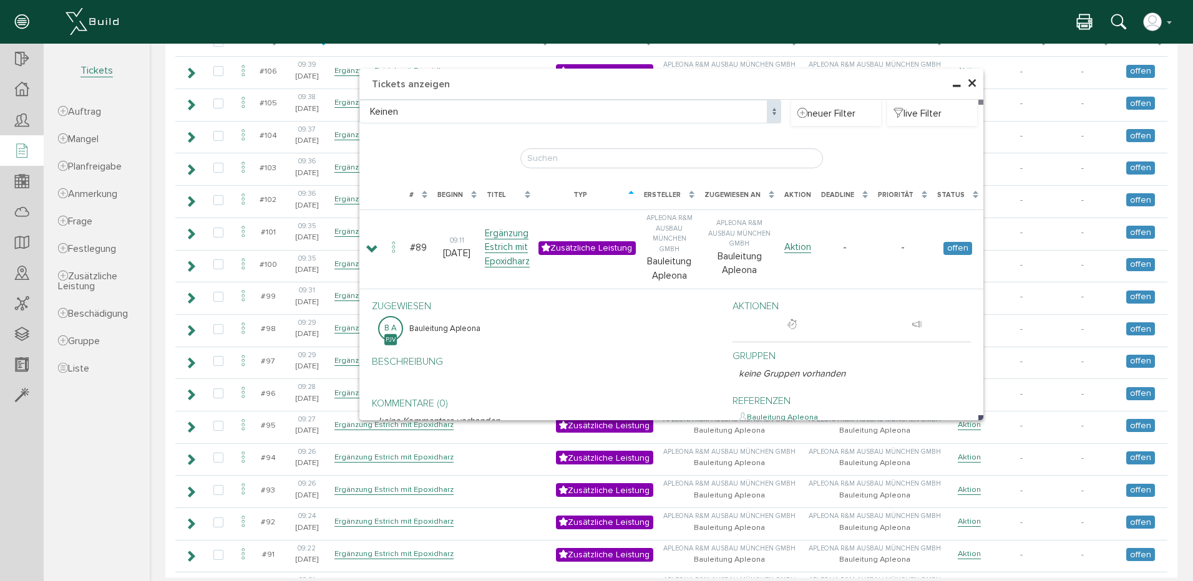
click at [967, 82] on span "×" at bounding box center [972, 84] width 10 height 24
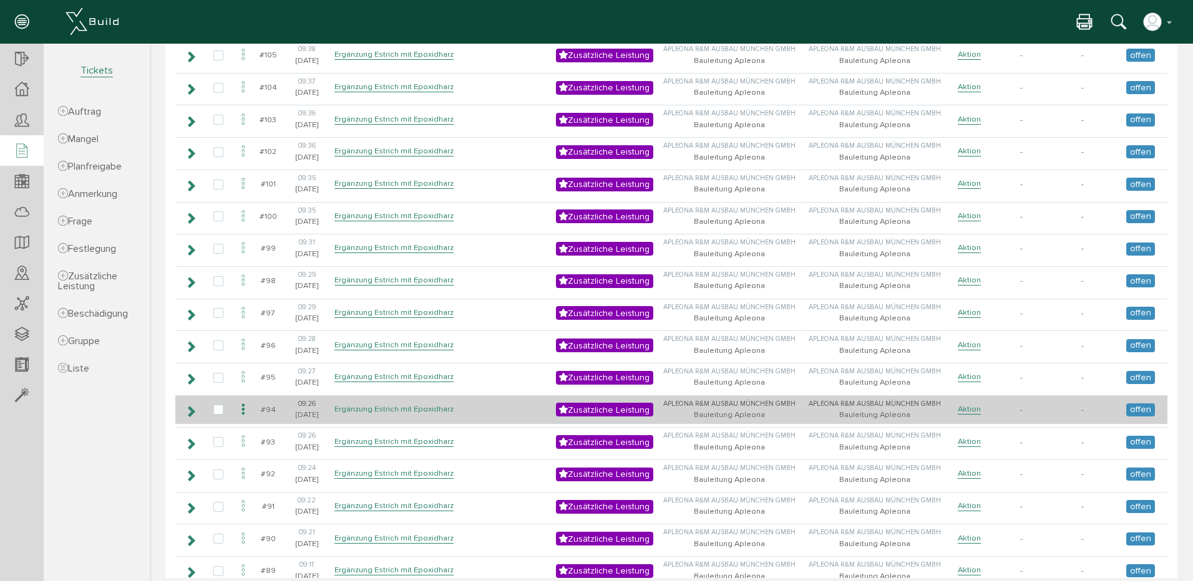
scroll to position [250, 0]
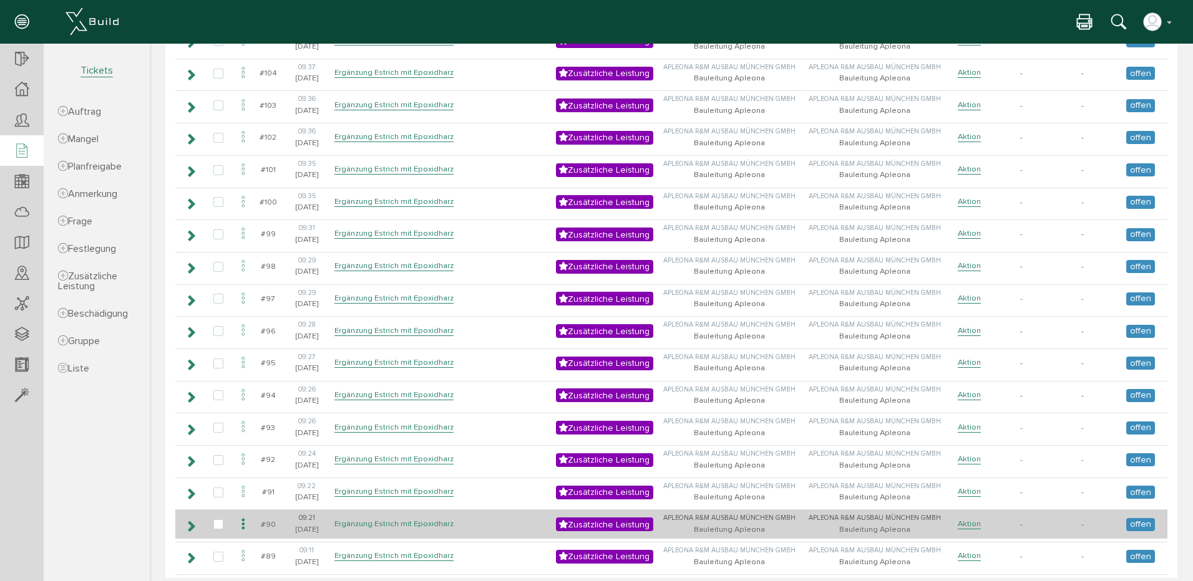
click at [381, 523] on link "Ergänzung Estrich mit Epoxidharz" at bounding box center [393, 524] width 119 height 11
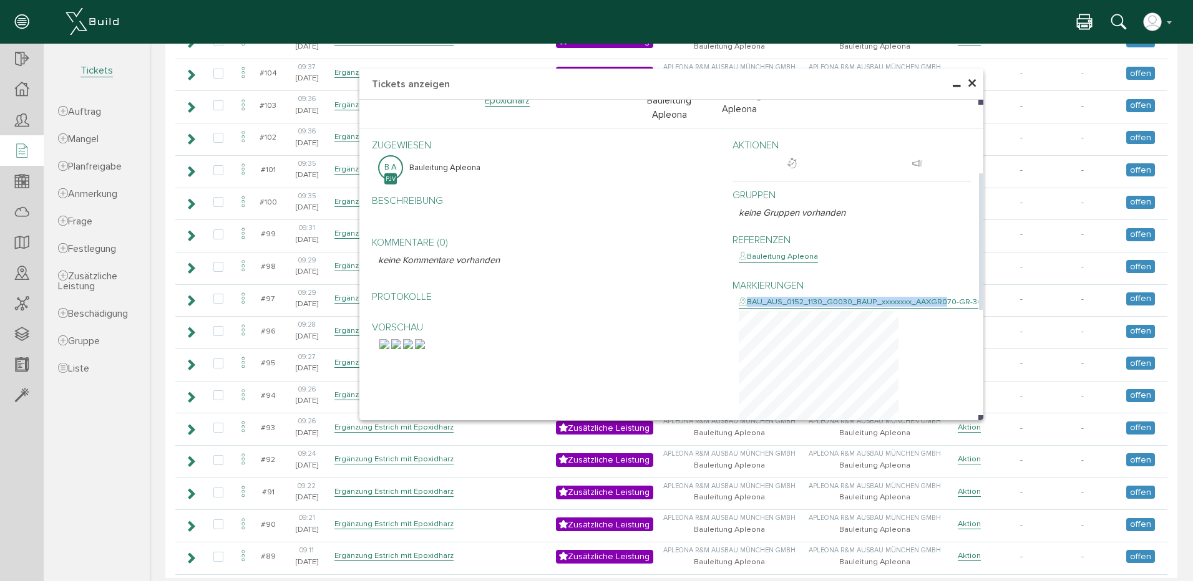
drag, startPoint x: 938, startPoint y: 291, endPoint x: 865, endPoint y: 283, distance: 74.1
click at [865, 283] on div "Markierungen BAU_AUS_0152_1130_G0030_BAUP_xxxxxxxx_AAXGR070-GR-3OG_F.pdf" at bounding box center [851, 374] width 239 height 205
drag, startPoint x: 867, startPoint y: 284, endPoint x: 923, endPoint y: 287, distance: 56.2
click at [923, 296] on div "BAU_AUS_0152_1130_G0030_BAUP_xxxxxxxx_AAXGR070-GR-3OG_F.pdf" at bounding box center [875, 302] width 273 height 12
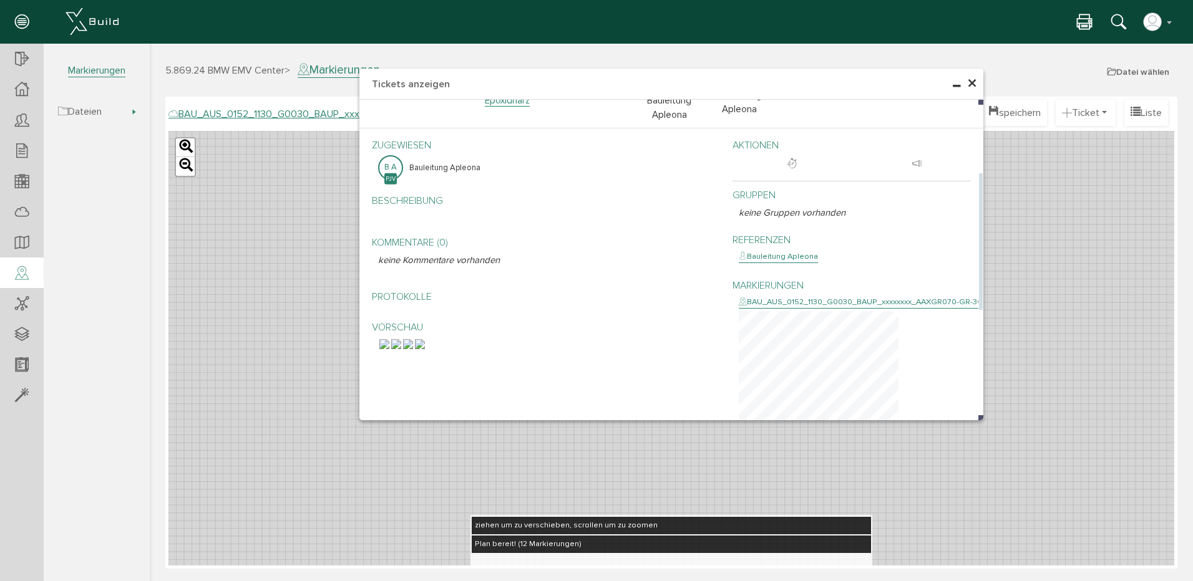
click at [942, 296] on div "BAU_AUS_0152_1130_G0030_BAUP_xxxxxxxx_AAXGR070-GR-3OG_F.pdf" at bounding box center [875, 302] width 273 height 12
click at [971, 84] on span "×" at bounding box center [972, 84] width 10 height 24
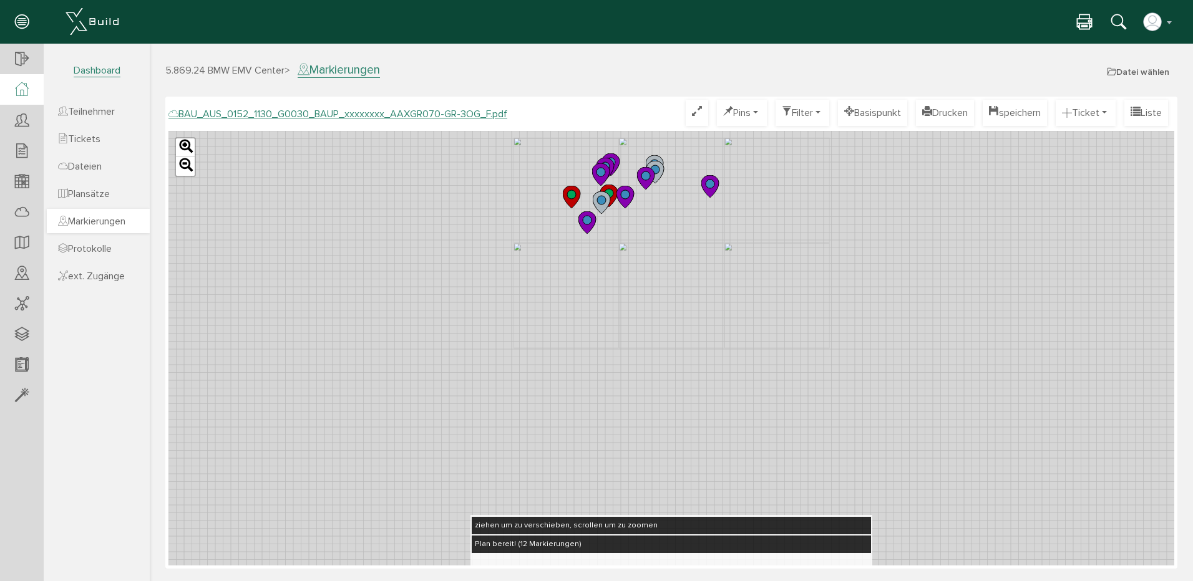
click at [118, 221] on span "Markierungen" at bounding box center [91, 221] width 67 height 12
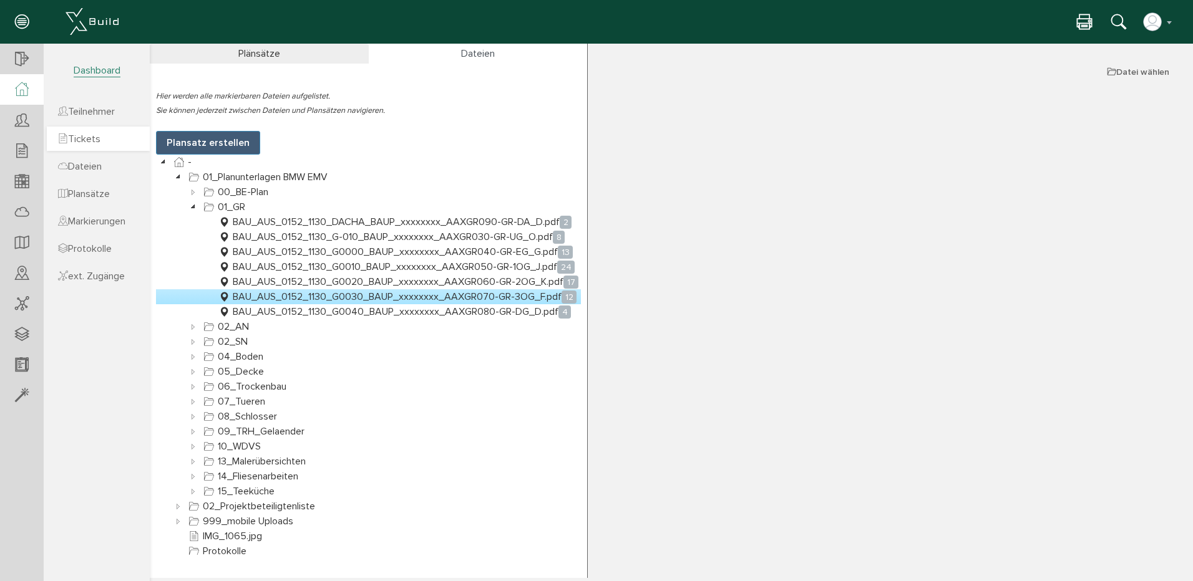
click at [85, 134] on span "Tickets" at bounding box center [79, 139] width 42 height 12
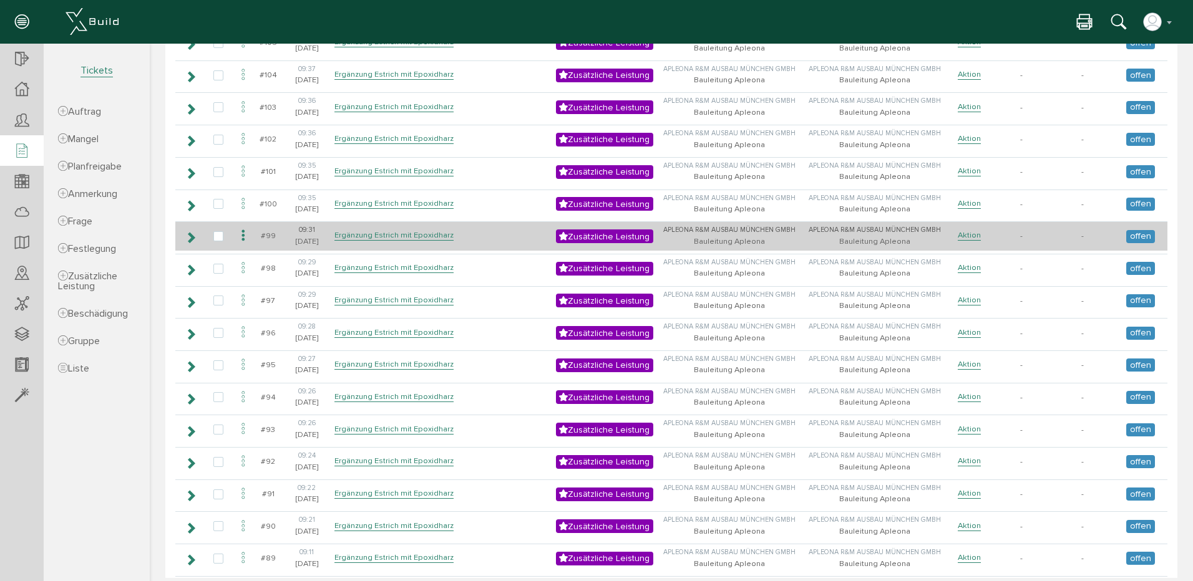
scroll to position [374, 0]
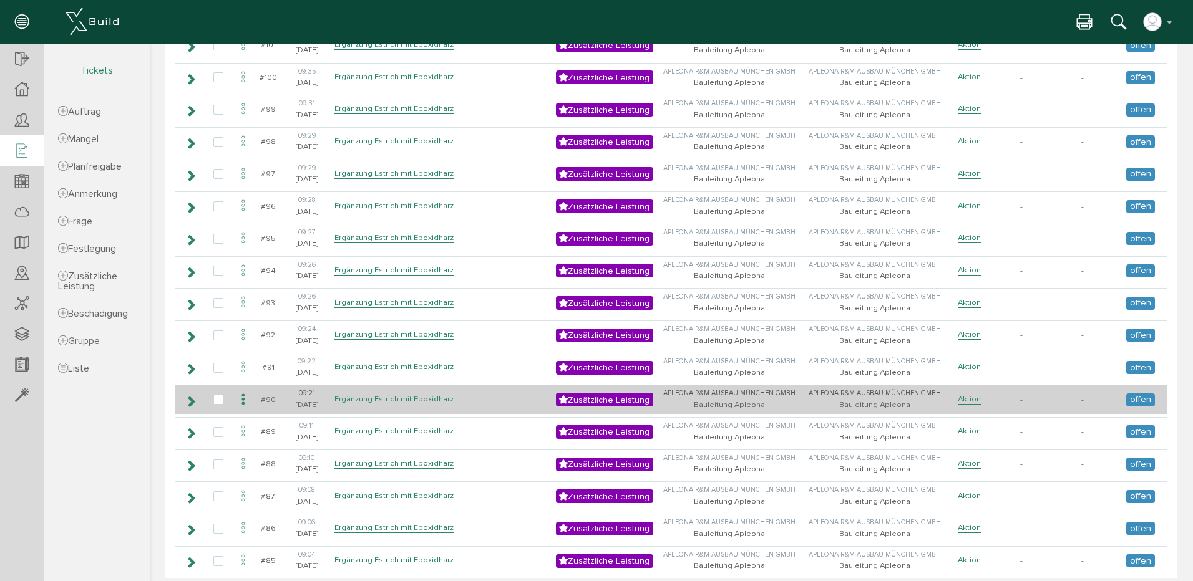
click at [380, 397] on link "Ergänzung Estrich mit Epoxidharz" at bounding box center [393, 399] width 119 height 11
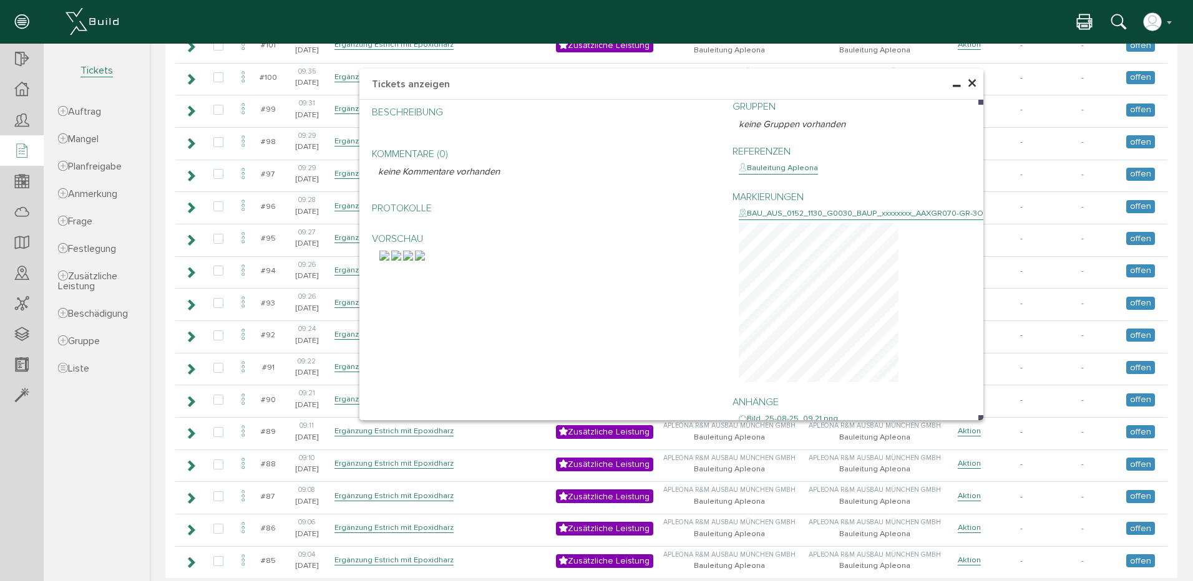
click at [968, 82] on span "×" at bounding box center [972, 84] width 10 height 24
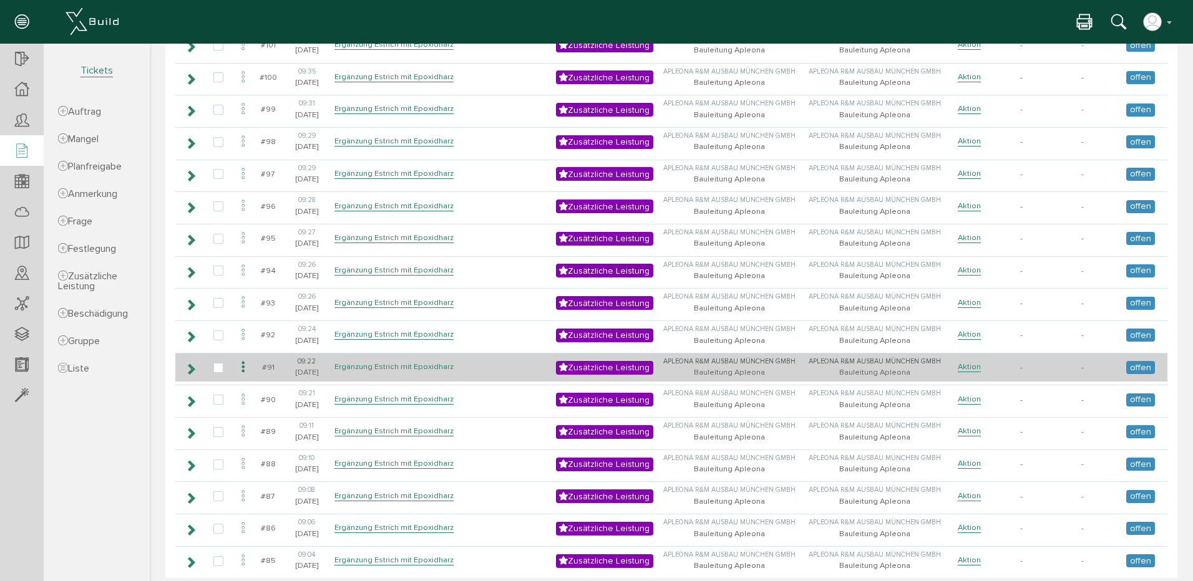
click at [384, 362] on link "Ergänzung Estrich mit Epoxidharz" at bounding box center [393, 367] width 119 height 11
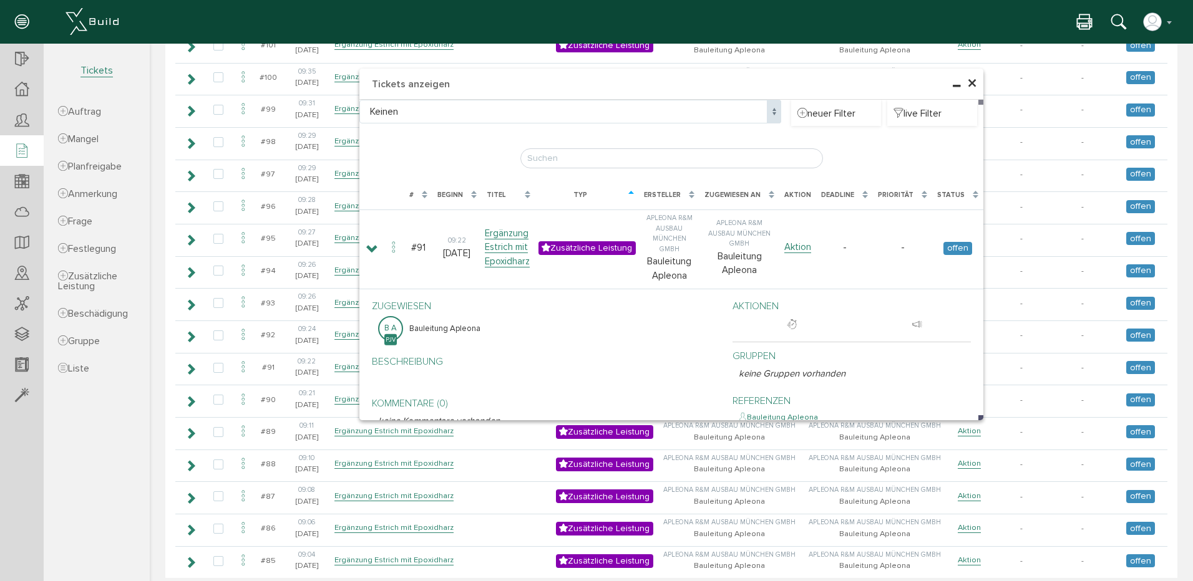
click at [969, 82] on span "×" at bounding box center [972, 84] width 10 height 24
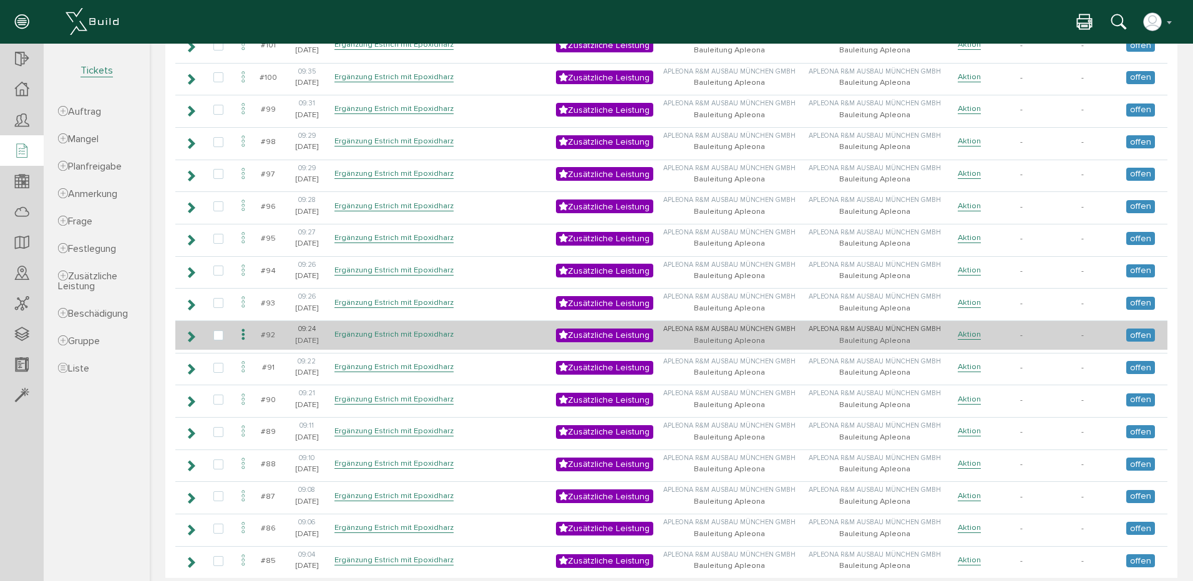
click at [376, 329] on link "Ergänzung Estrich mit Epoxidharz" at bounding box center [393, 334] width 119 height 11
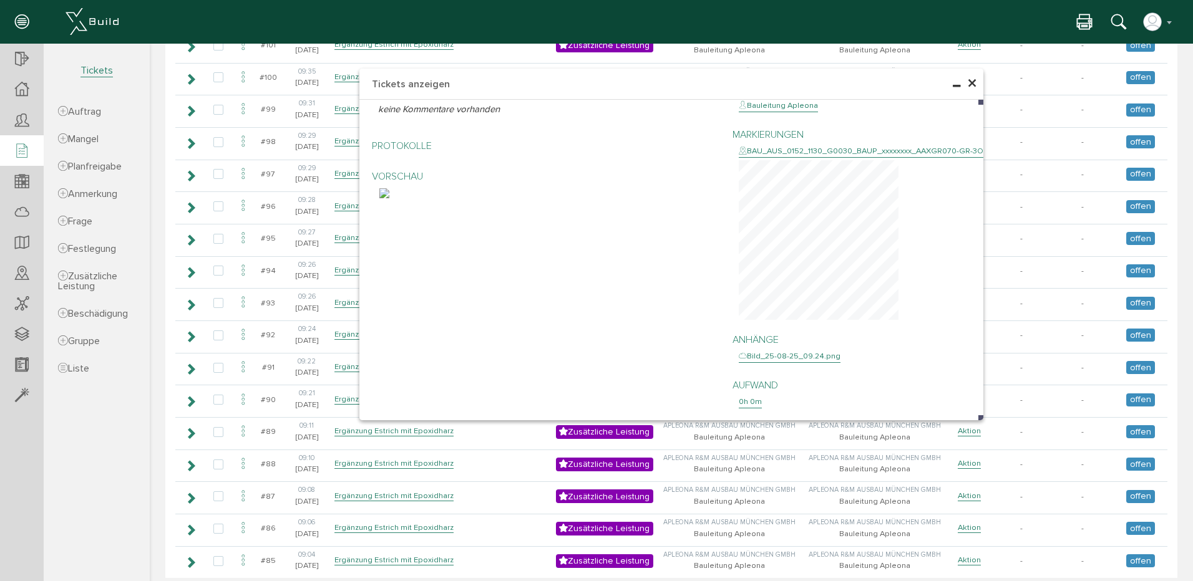
click at [967, 81] on span "×" at bounding box center [972, 84] width 10 height 24
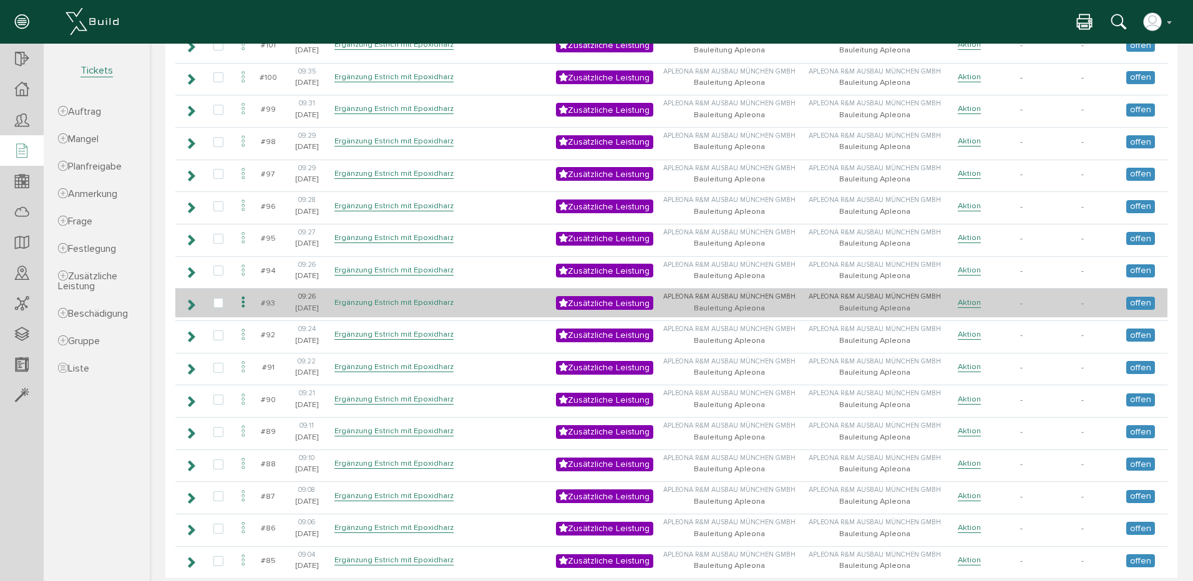
click at [363, 301] on link "Ergänzung Estrich mit Epoxidharz" at bounding box center [393, 303] width 119 height 11
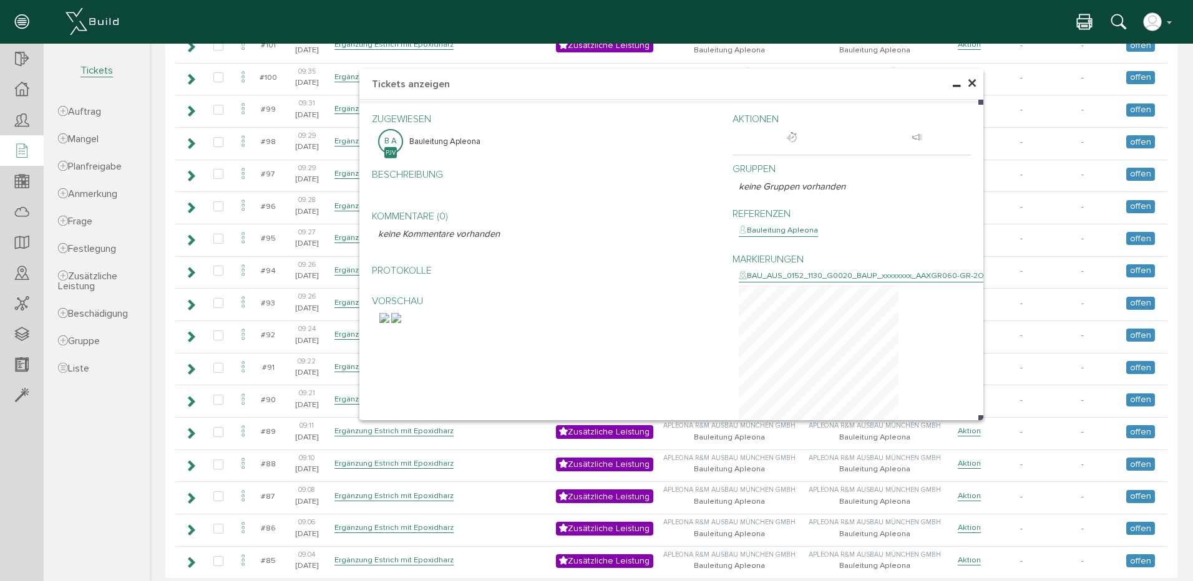
click at [970, 80] on span "×" at bounding box center [972, 84] width 10 height 24
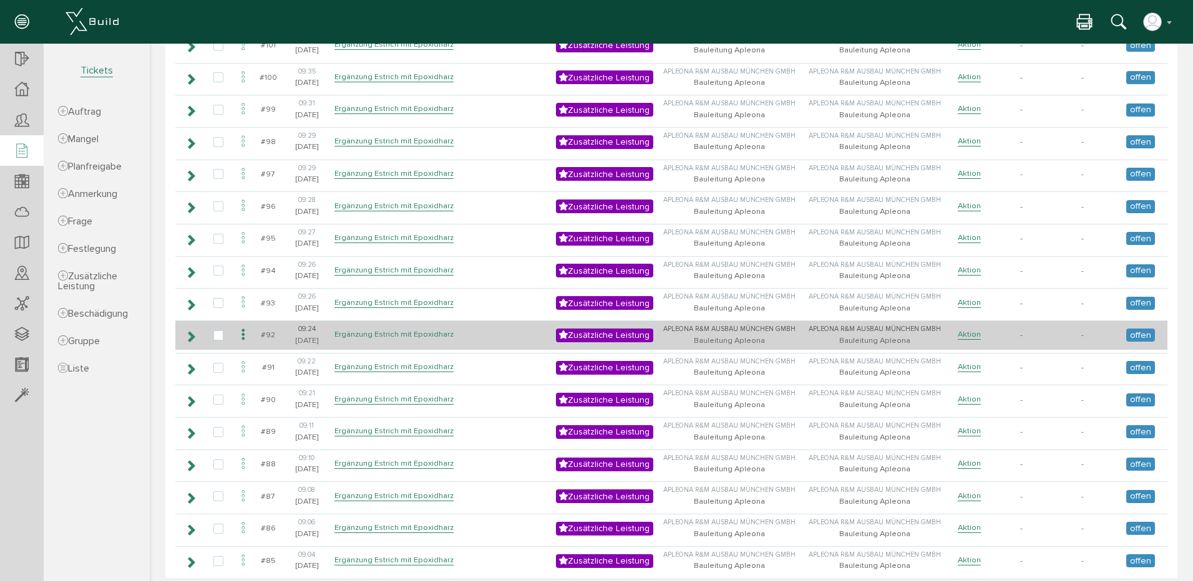
click at [384, 331] on link "Ergänzung Estrich mit Epoxidharz" at bounding box center [393, 334] width 119 height 11
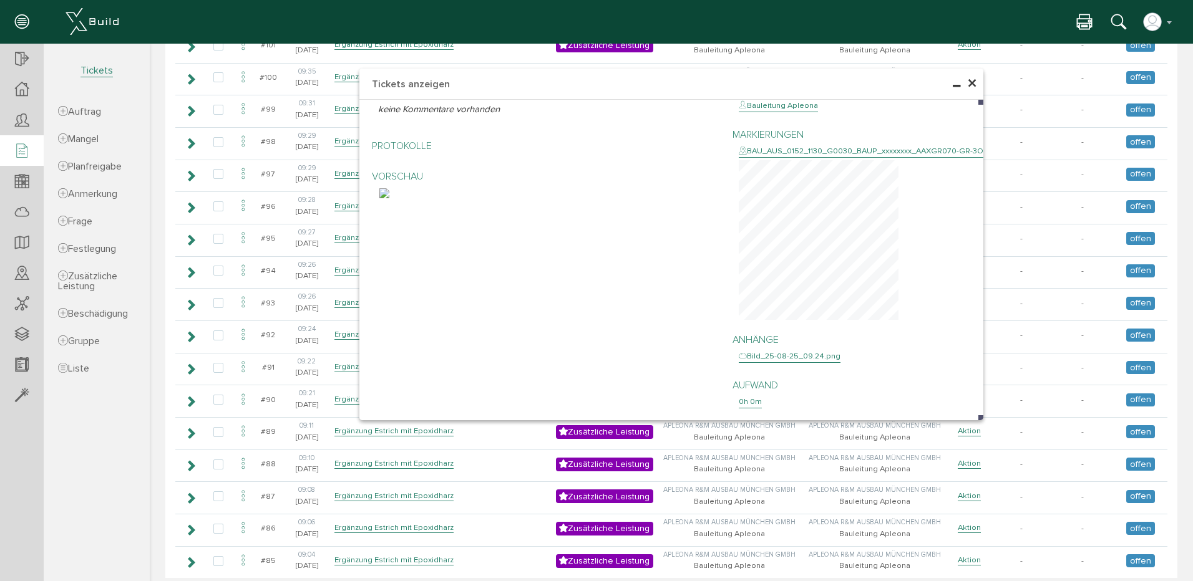
click at [967, 80] on span "×" at bounding box center [972, 84] width 10 height 24
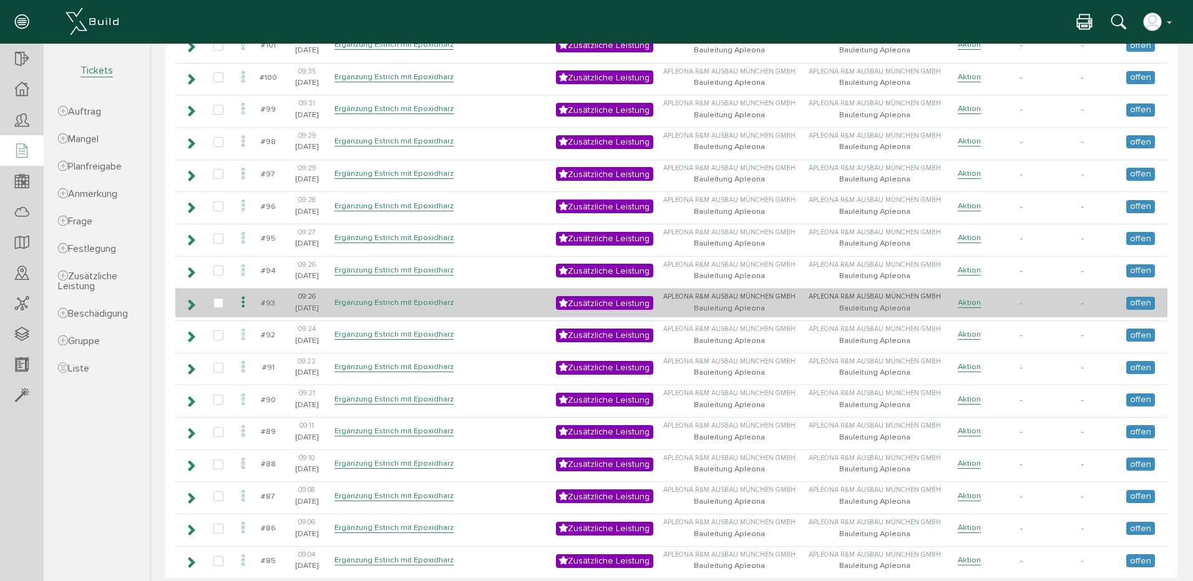
click at [366, 300] on link "Ergänzung Estrich mit Epoxidharz" at bounding box center [393, 303] width 119 height 11
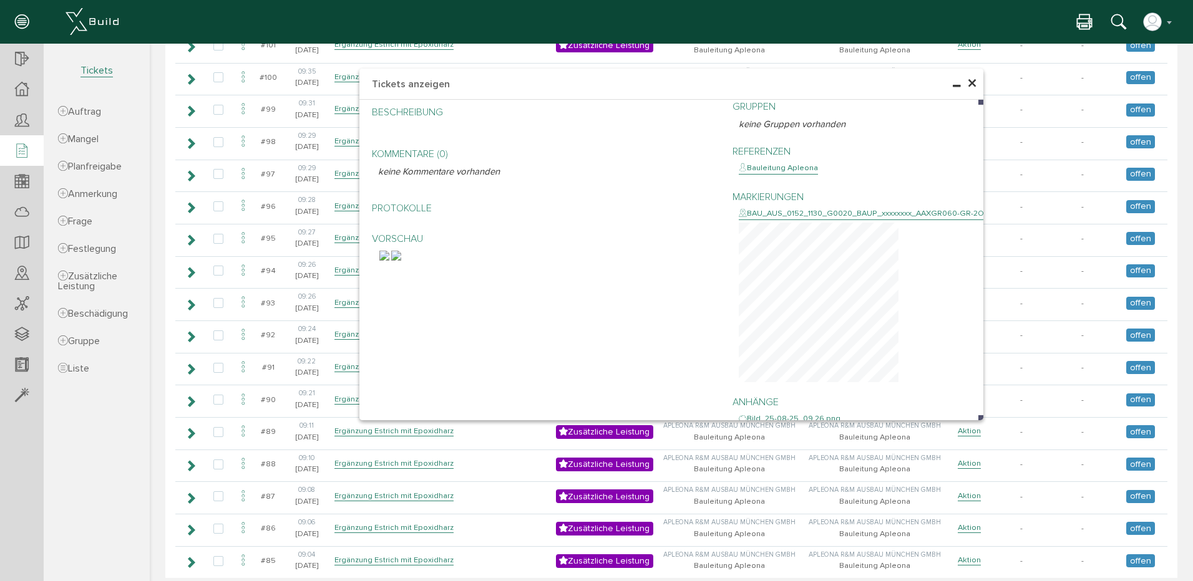
click at [968, 80] on span "×" at bounding box center [972, 84] width 10 height 24
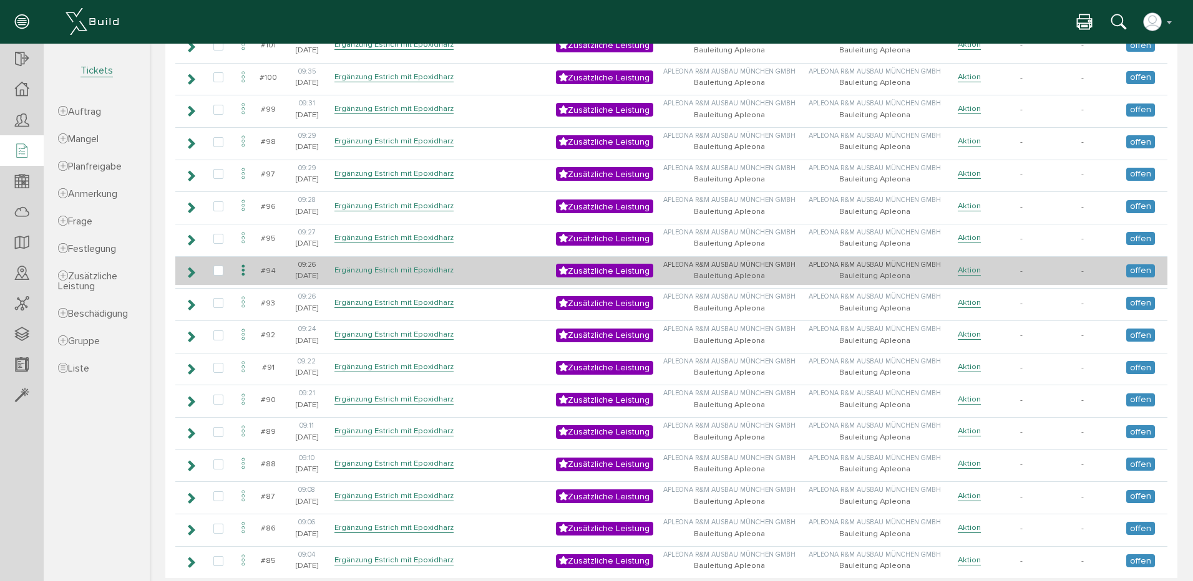
click at [365, 266] on link "Ergänzung Estrich mit Epoxidharz" at bounding box center [393, 270] width 119 height 11
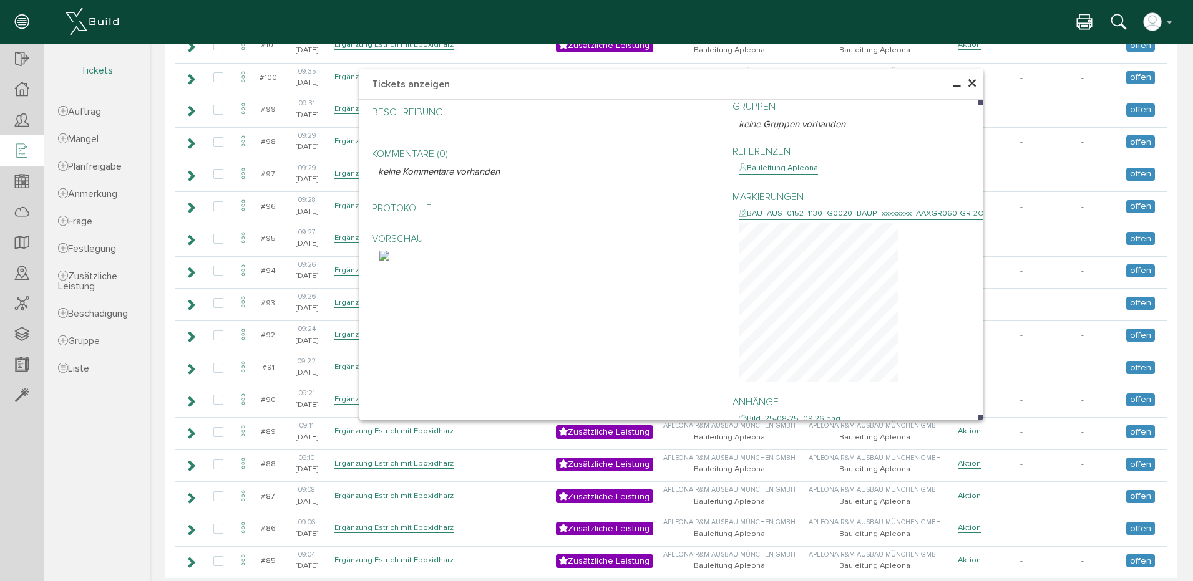
click at [968, 81] on span "×" at bounding box center [972, 84] width 10 height 24
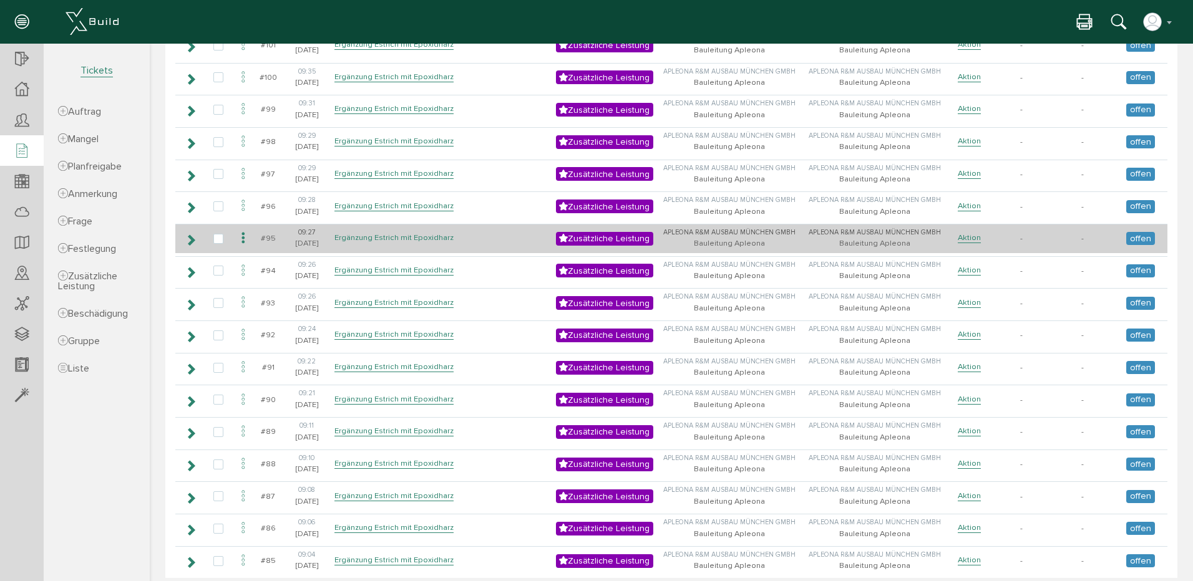
click at [398, 235] on link "Ergänzung Estrich mit Epoxidharz" at bounding box center [393, 238] width 119 height 11
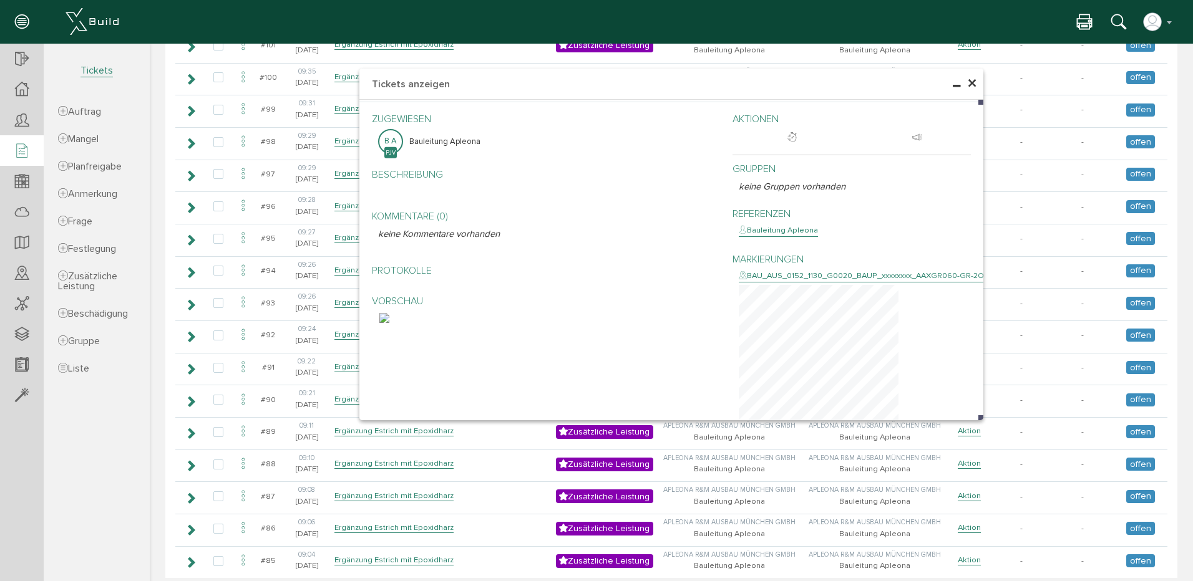
click at [967, 82] on span "×" at bounding box center [972, 84] width 10 height 24
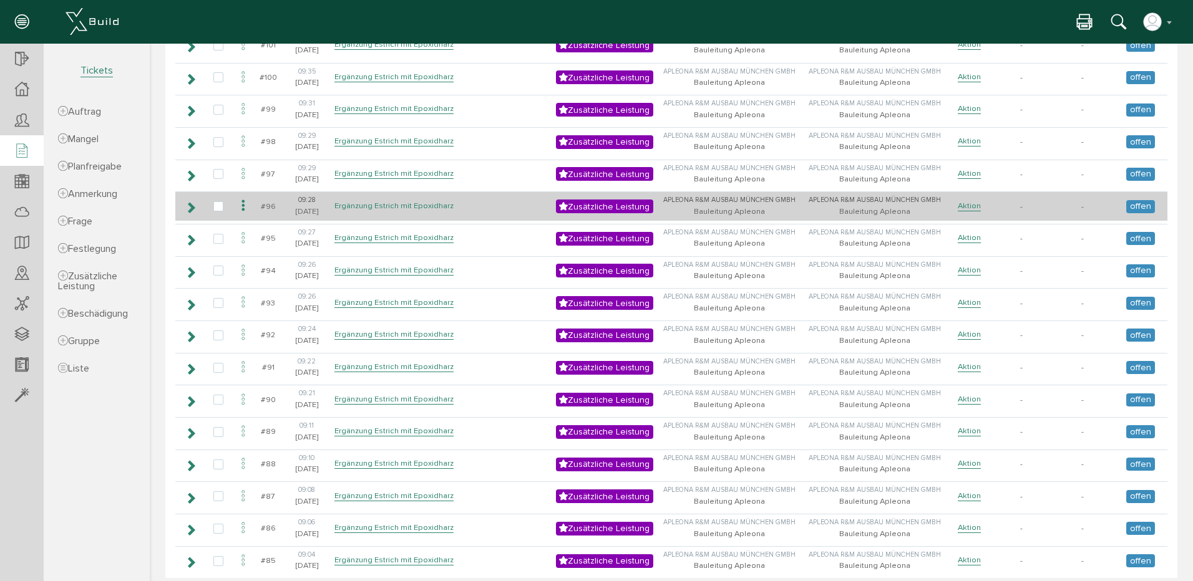
click at [367, 205] on link "Ergänzung Estrich mit Epoxidharz" at bounding box center [393, 206] width 119 height 11
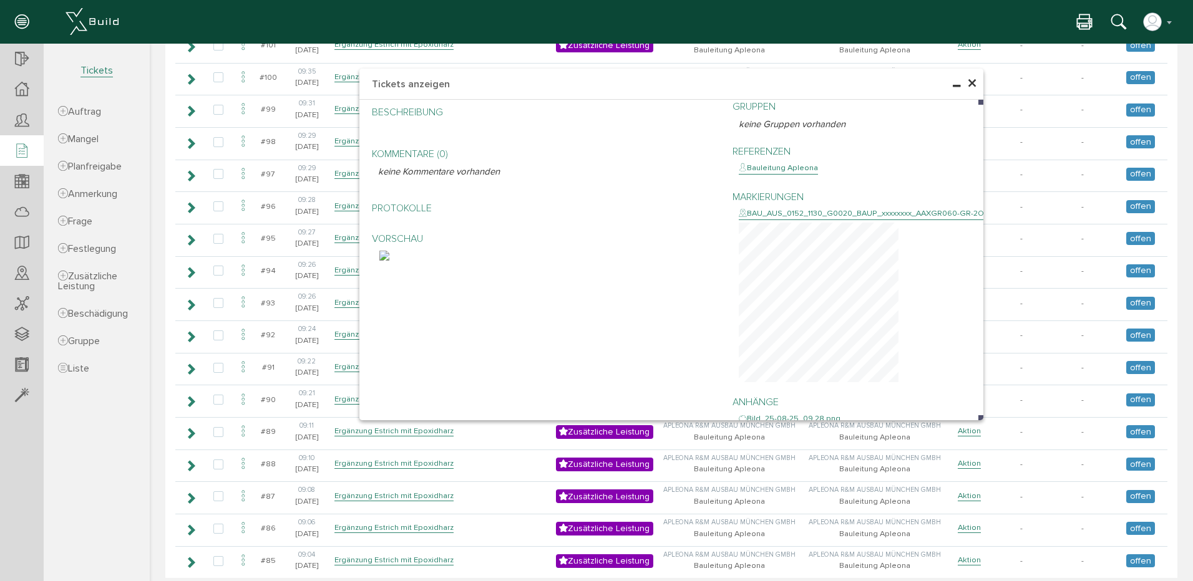
click at [967, 77] on span "×" at bounding box center [972, 84] width 10 height 24
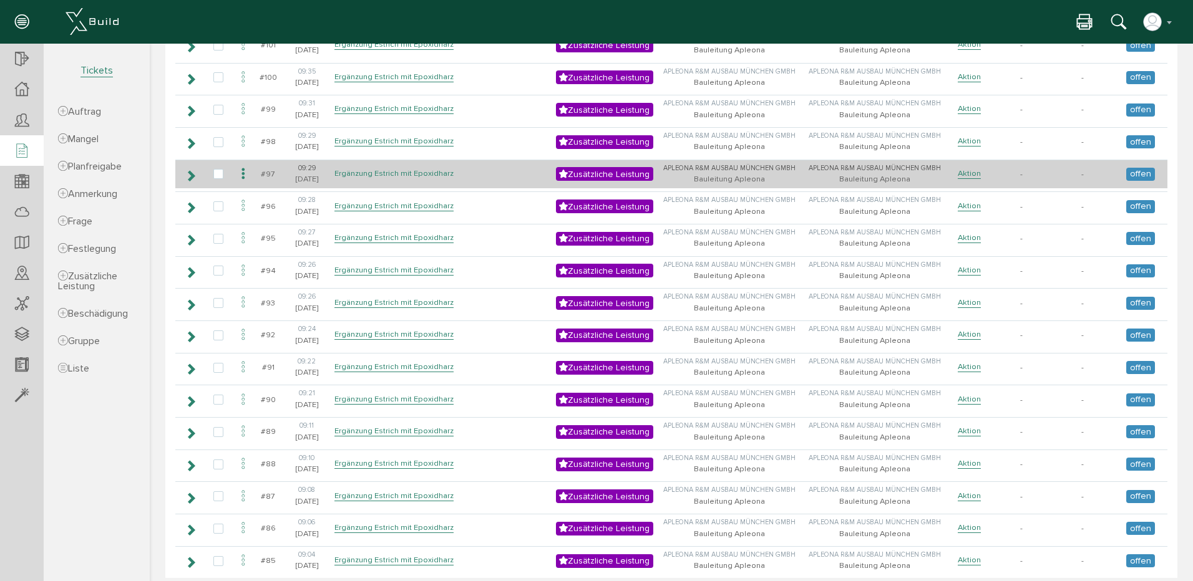
click at [403, 172] on link "Ergänzung Estrich mit Epoxidharz" at bounding box center [393, 173] width 119 height 11
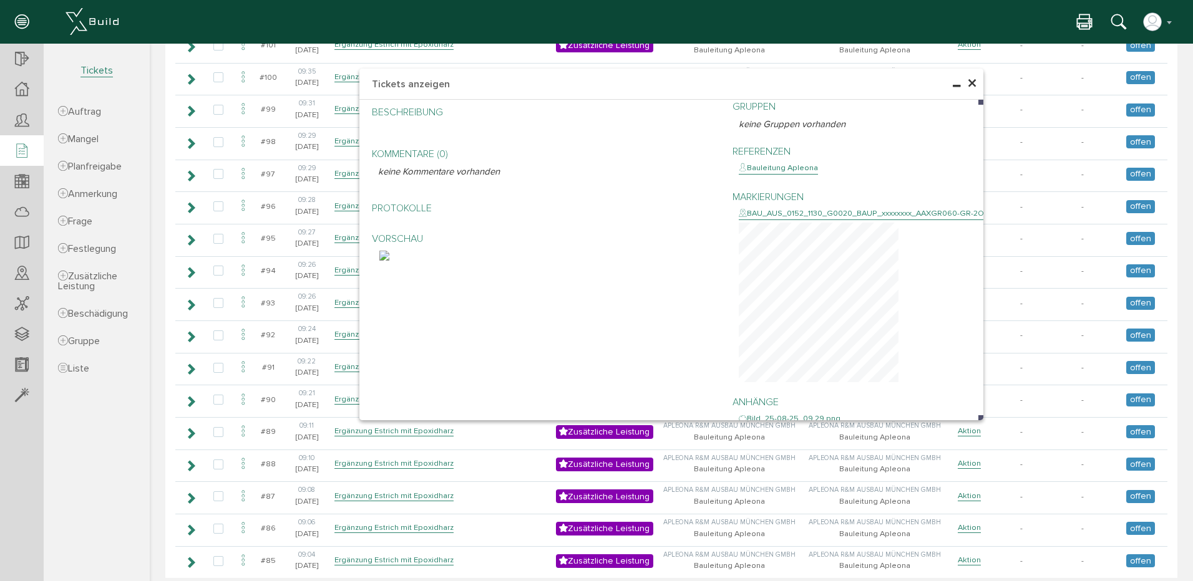
click at [968, 80] on span "×" at bounding box center [972, 84] width 10 height 24
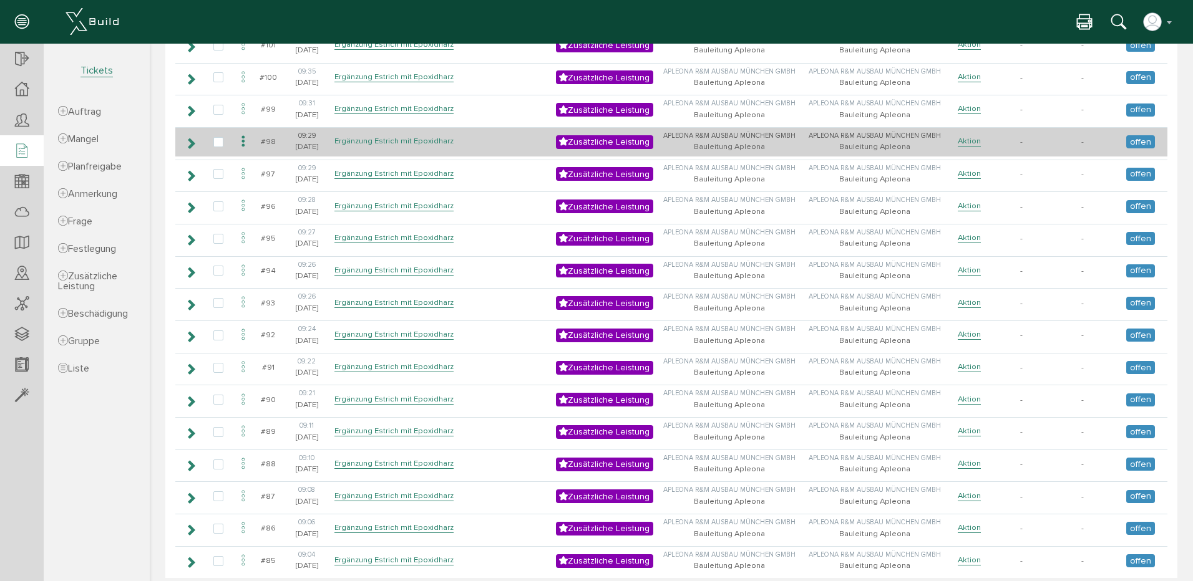
click at [346, 137] on link "Ergänzung Estrich mit Epoxidharz" at bounding box center [393, 141] width 119 height 11
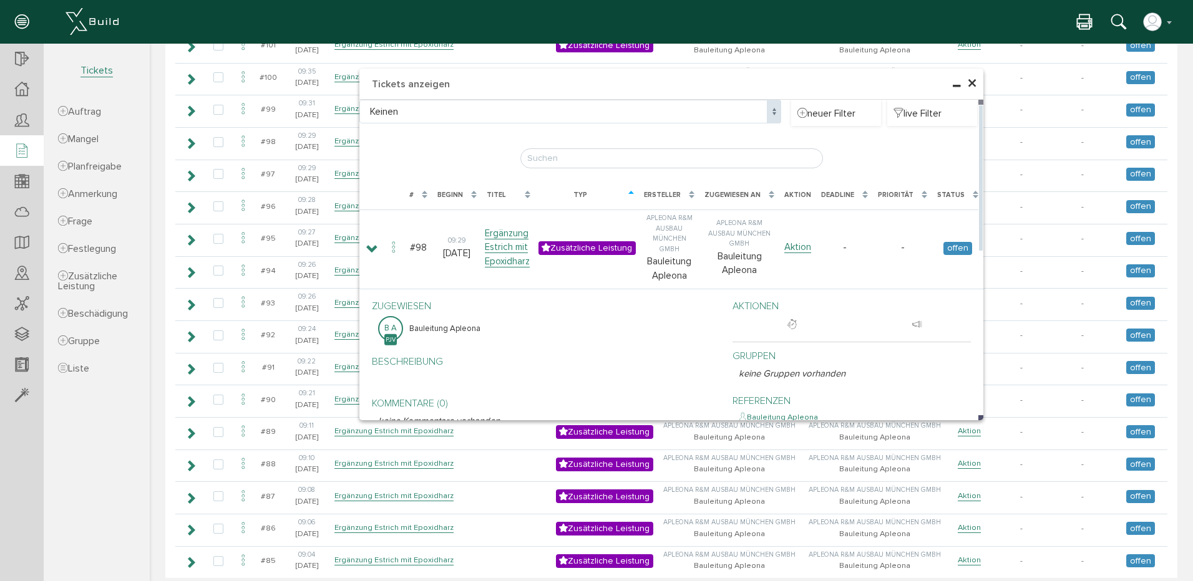
scroll to position [312, 0]
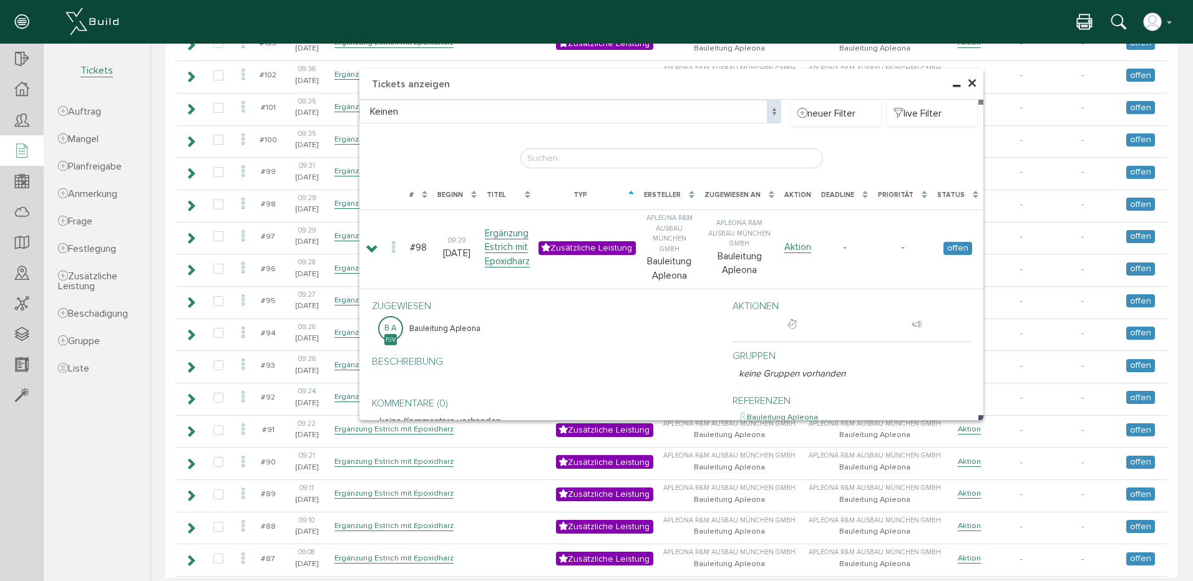
click at [967, 80] on span "×" at bounding box center [972, 84] width 10 height 24
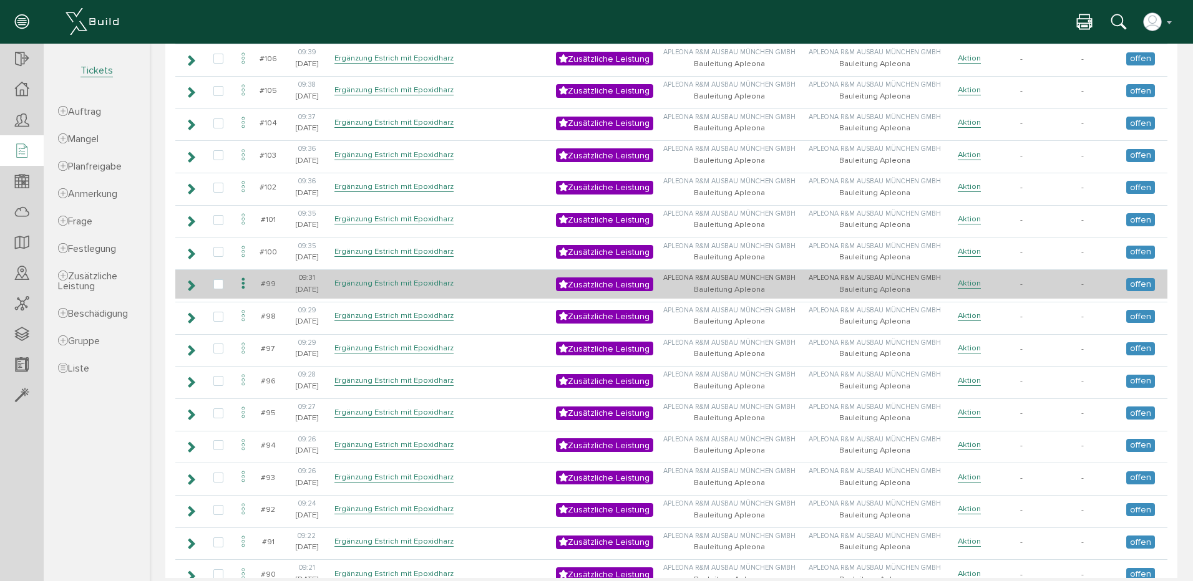
scroll to position [187, 0]
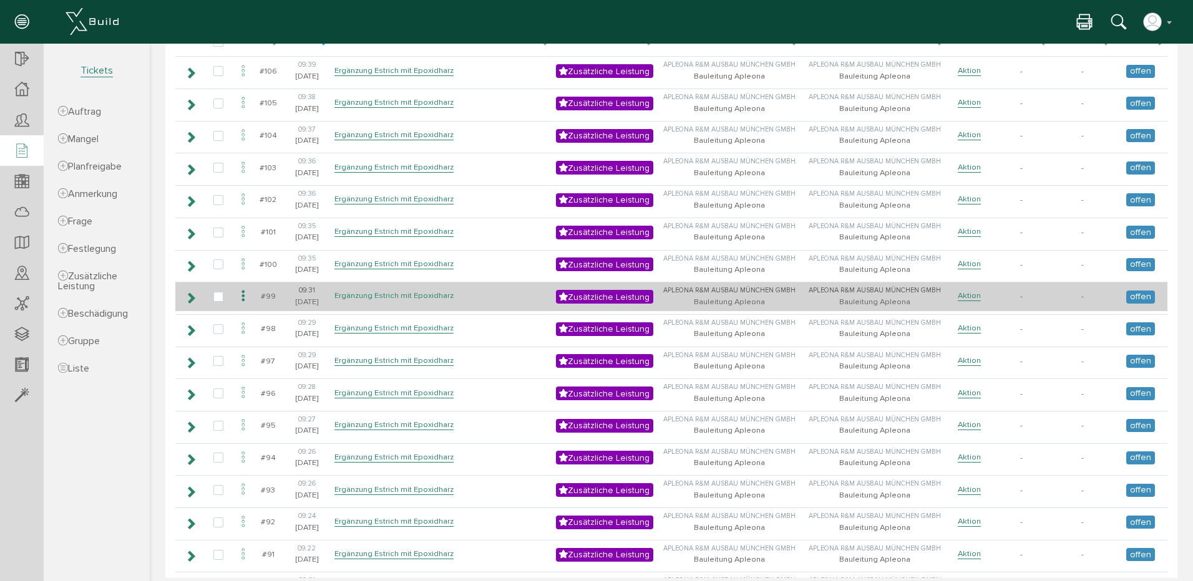
click at [397, 294] on link "Ergänzung Estrich mit Epoxidharz" at bounding box center [393, 296] width 119 height 11
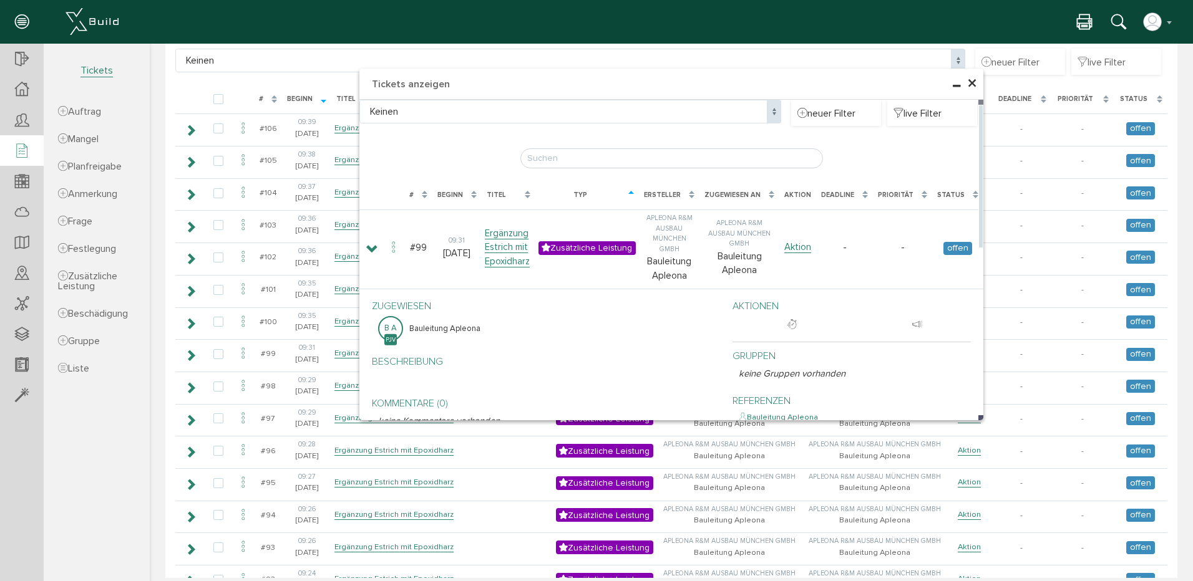
scroll to position [62, 0]
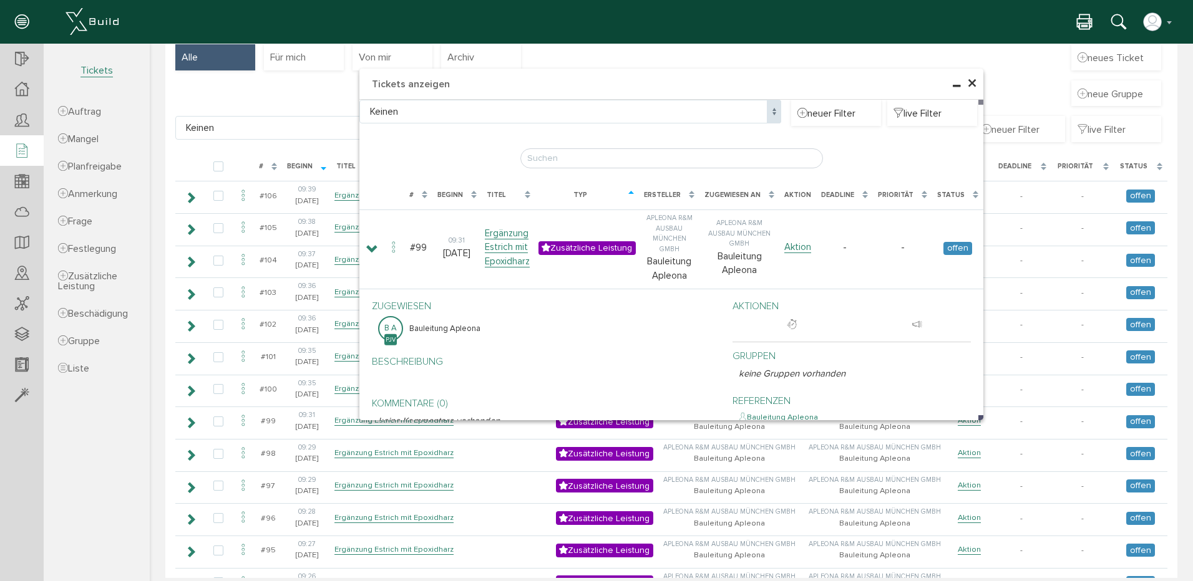
click at [967, 80] on span "×" at bounding box center [972, 84] width 10 height 24
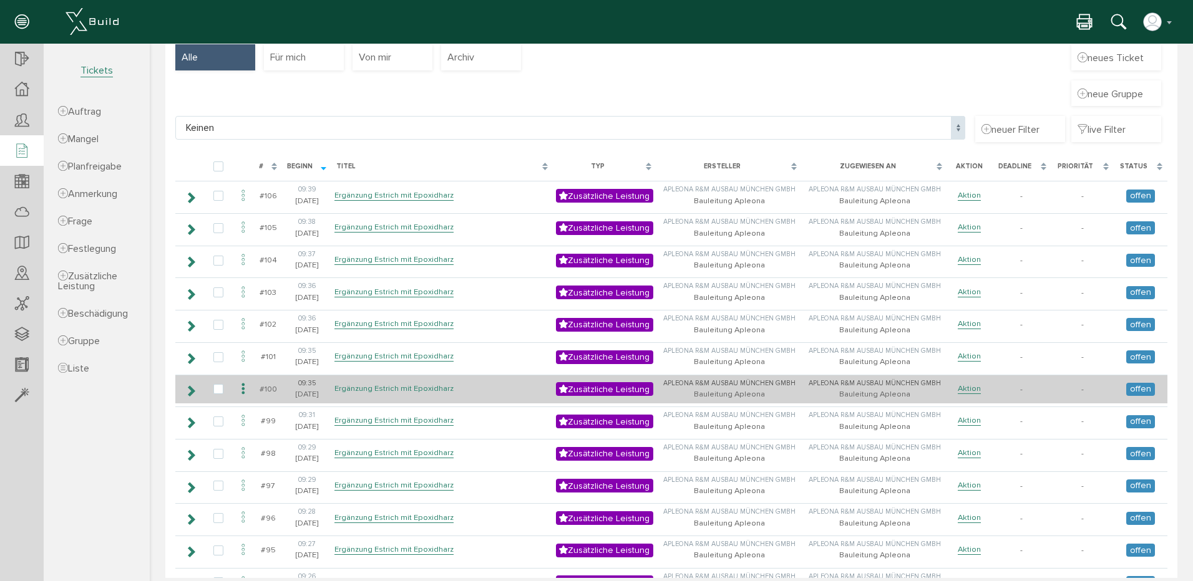
click at [380, 387] on link "Ergänzung Estrich mit Epoxidharz" at bounding box center [393, 389] width 119 height 11
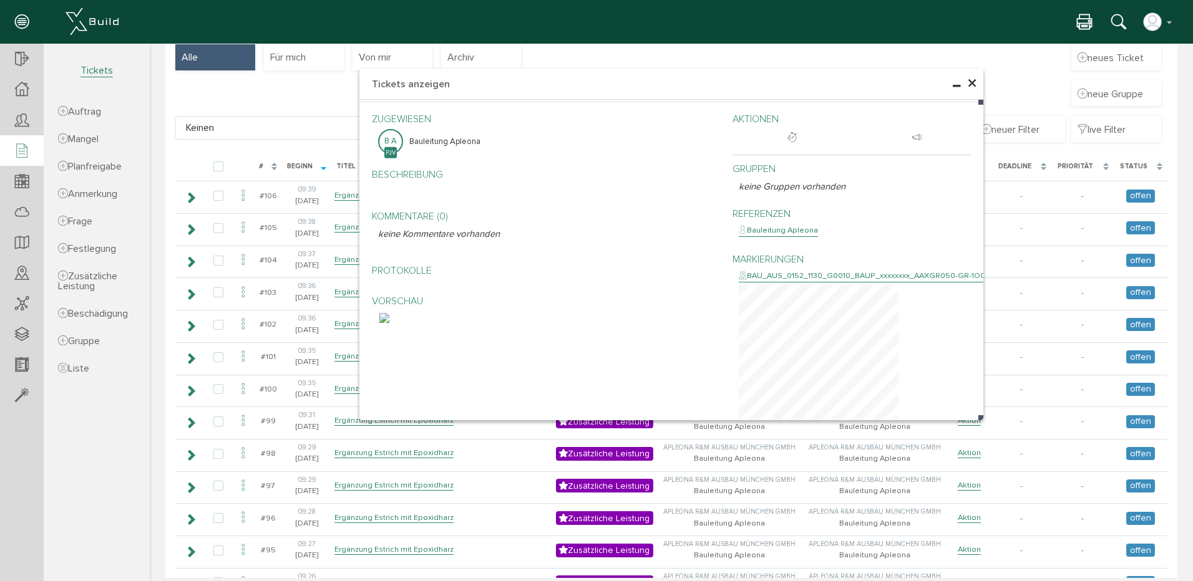
click at [970, 82] on span "×" at bounding box center [972, 84] width 10 height 24
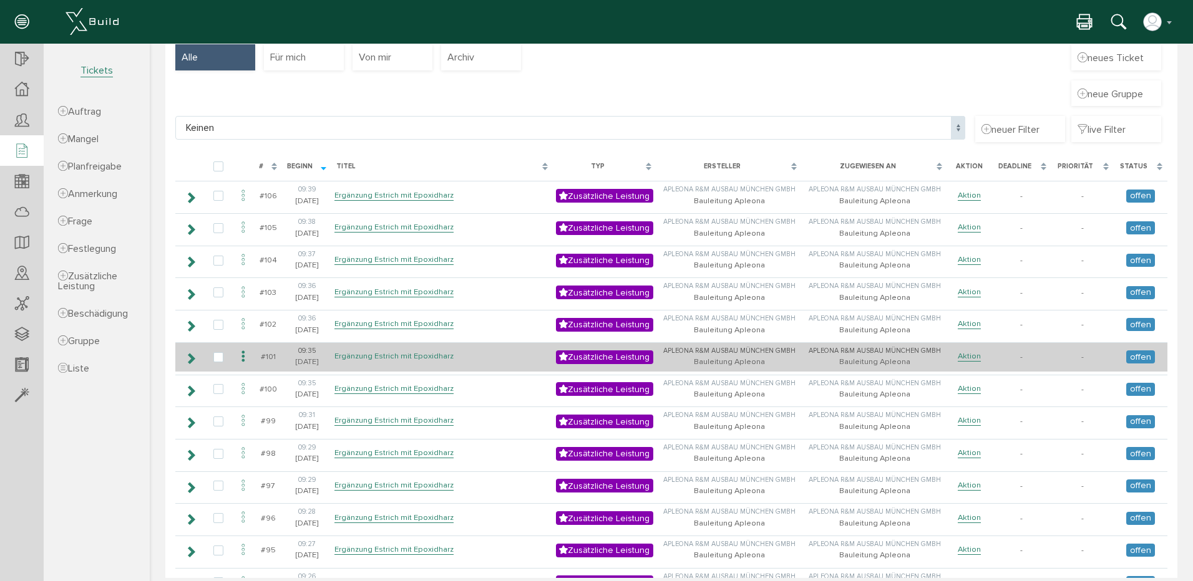
click at [392, 354] on link "Ergänzung Estrich mit Epoxidharz" at bounding box center [393, 356] width 119 height 11
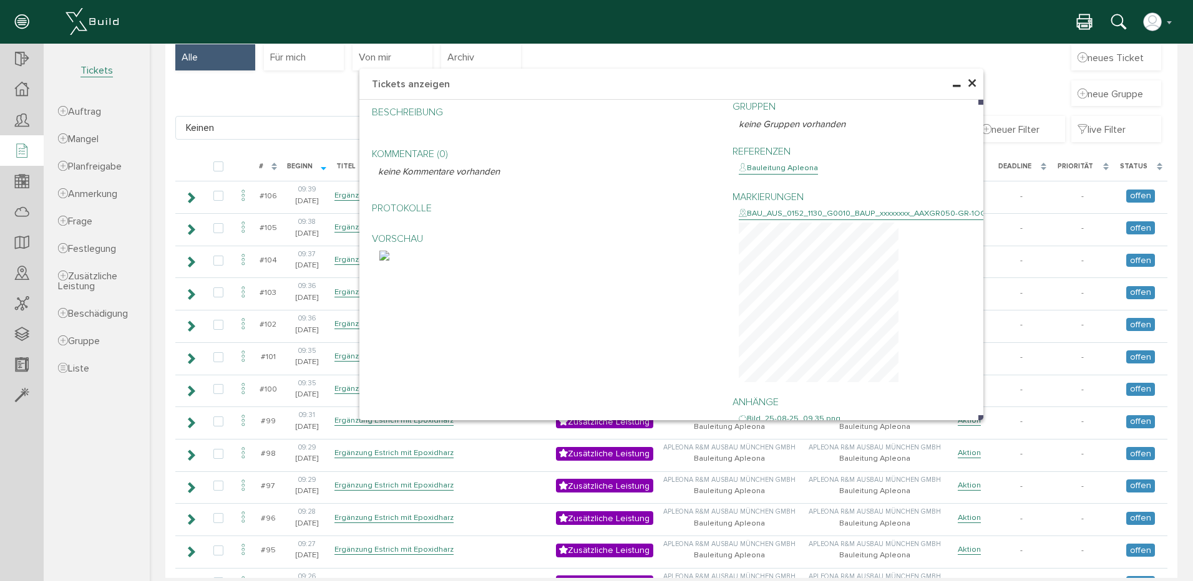
click at [968, 80] on span "×" at bounding box center [972, 84] width 10 height 24
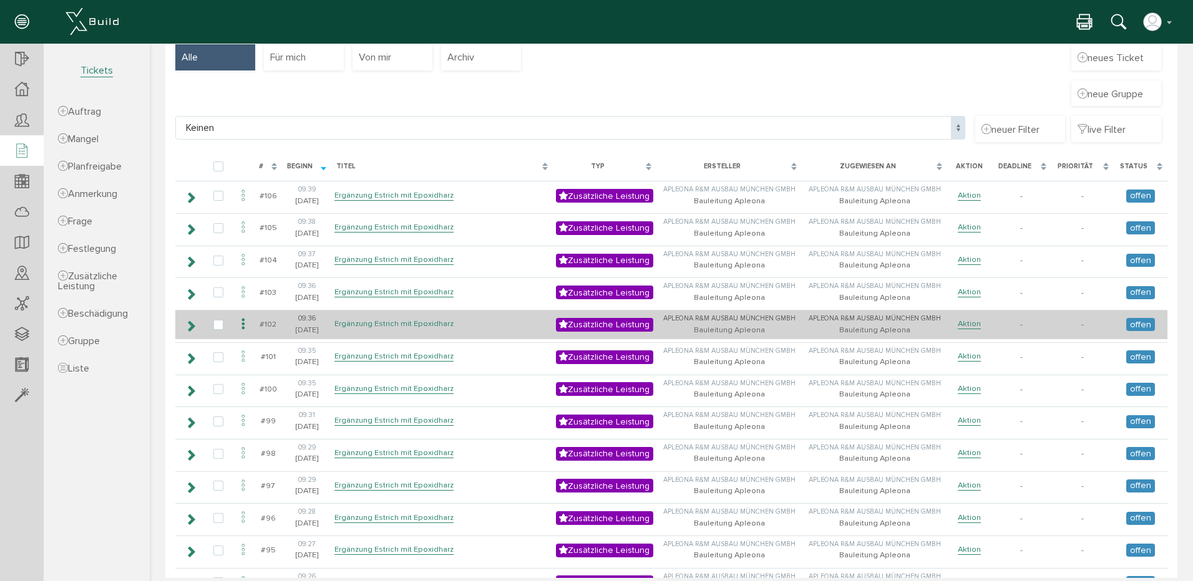
click at [361, 320] on link "Ergänzung Estrich mit Epoxidharz" at bounding box center [393, 324] width 119 height 11
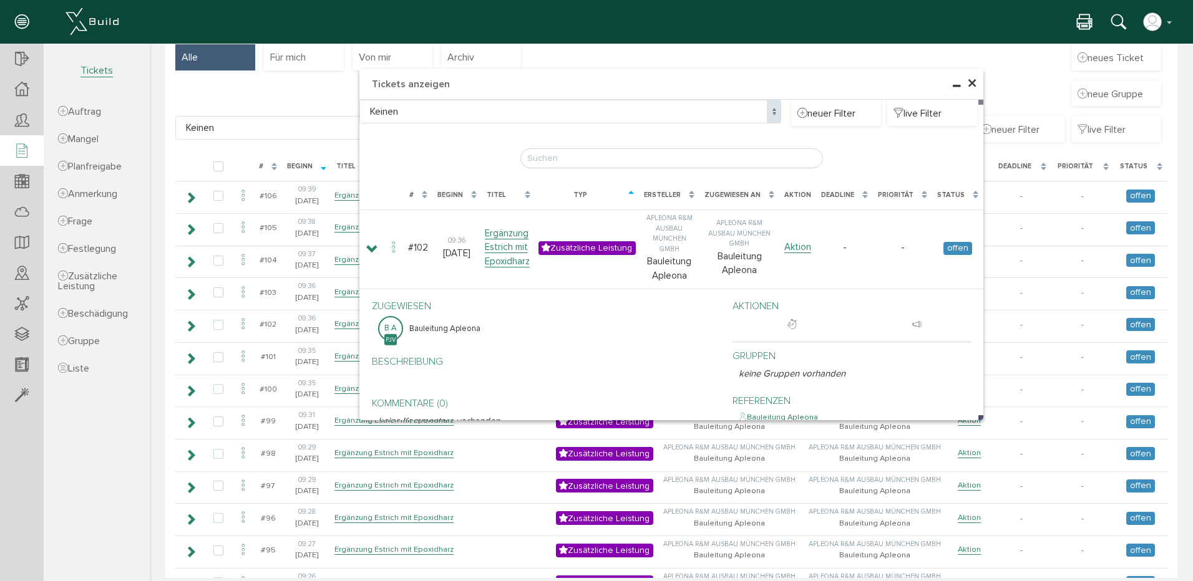
click at [970, 81] on span "×" at bounding box center [972, 84] width 10 height 24
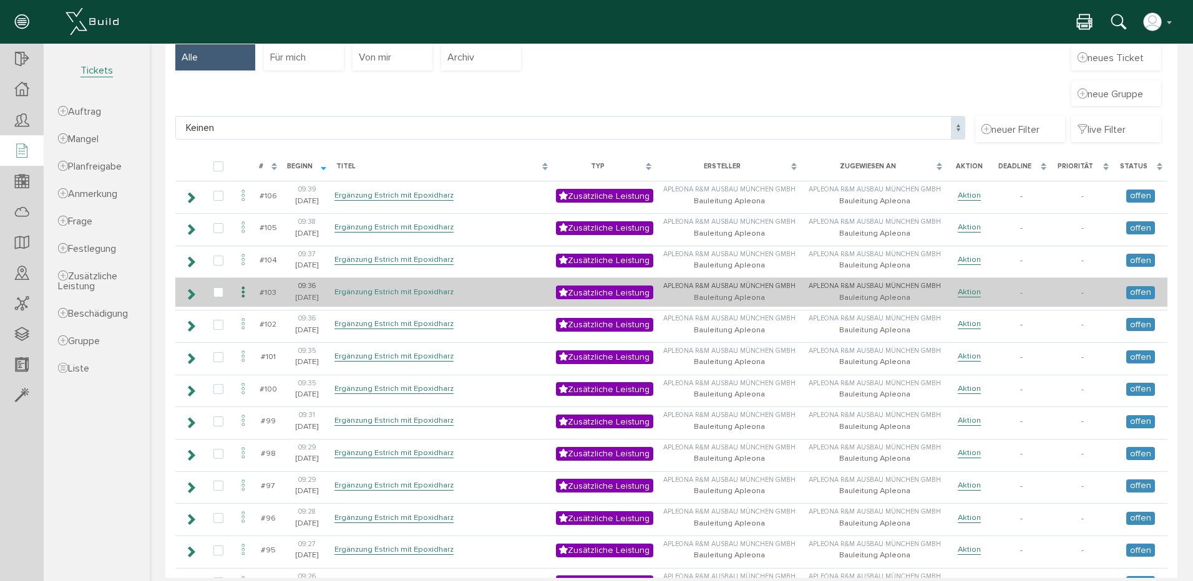
click at [384, 289] on link "Ergänzung Estrich mit Epoxidharz" at bounding box center [393, 292] width 119 height 11
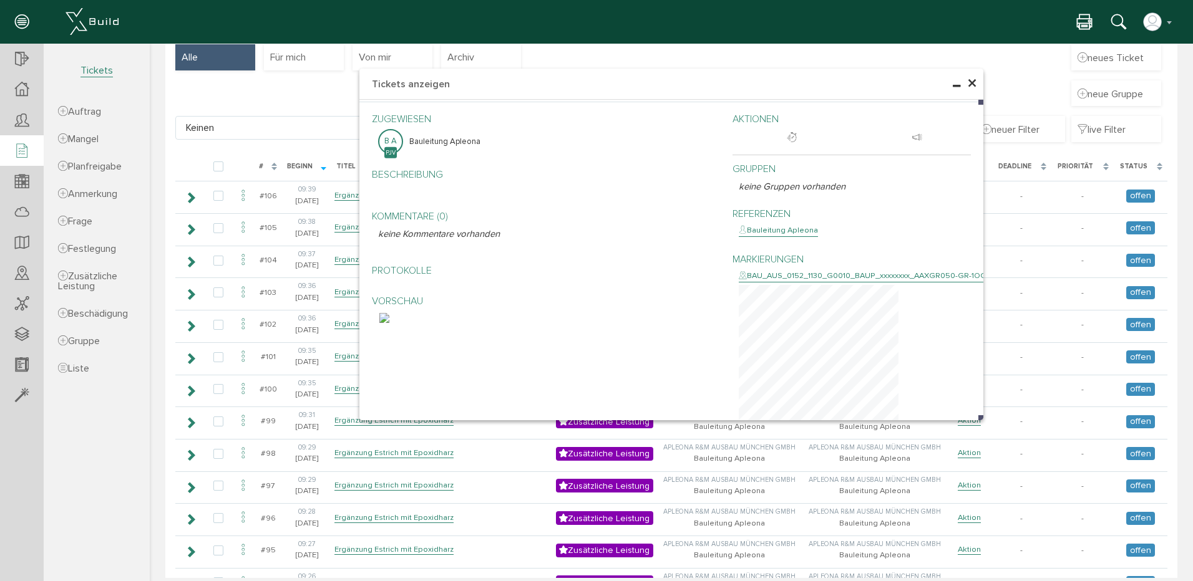
click at [967, 82] on span "×" at bounding box center [972, 84] width 10 height 24
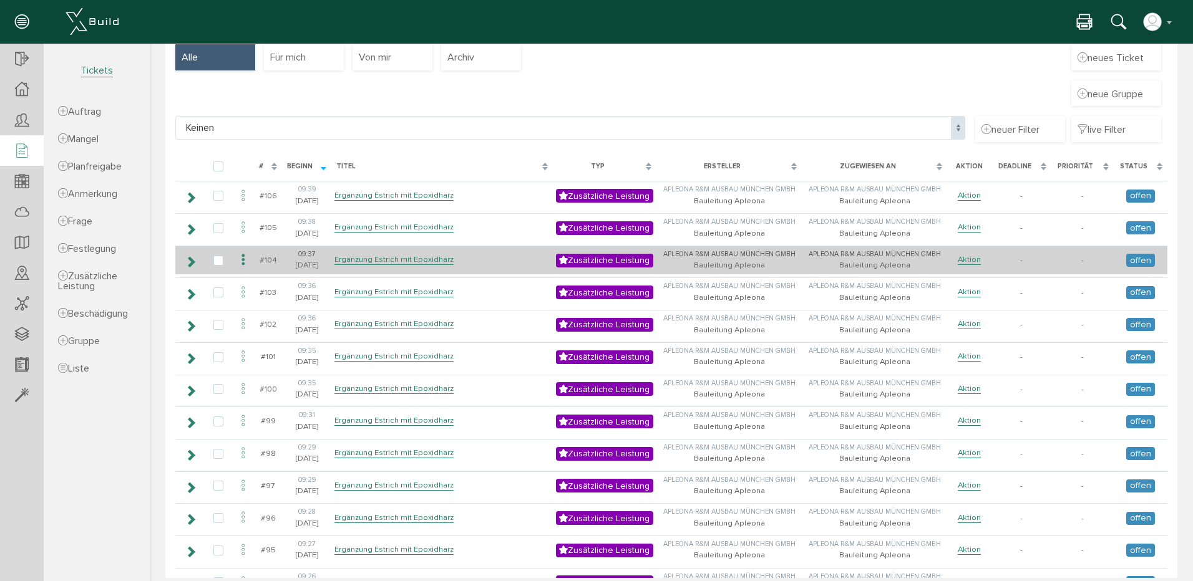
click at [376, 253] on td "Ergänzung Estrich mit Epoxidharz" at bounding box center [441, 260] width 221 height 29
click at [376, 255] on link "Ergänzung Estrich mit Epoxidharz" at bounding box center [393, 260] width 119 height 11
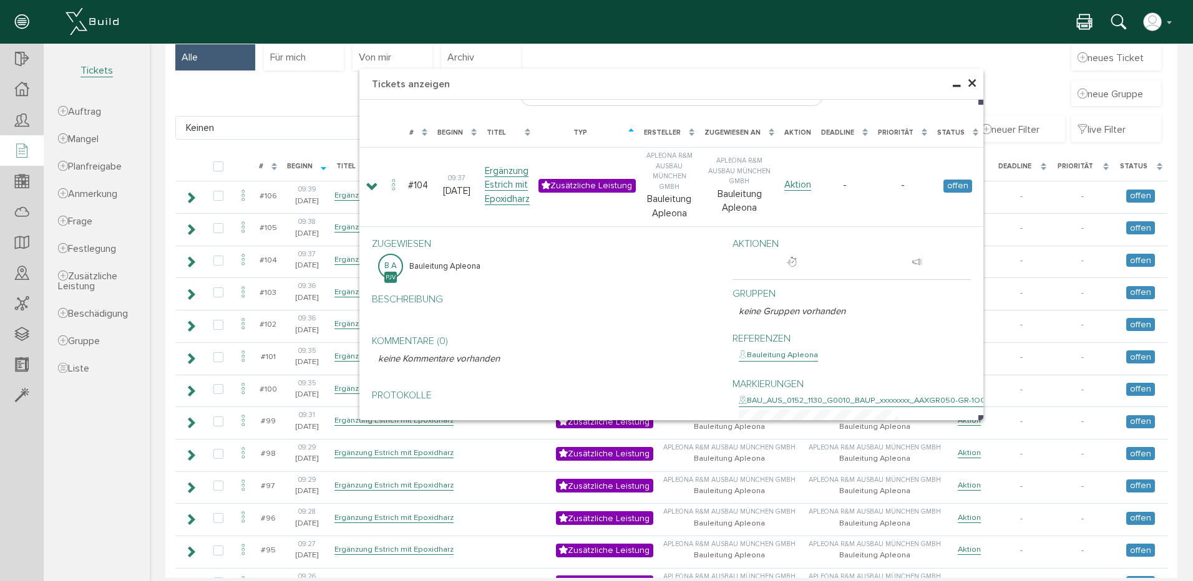
click at [968, 80] on span "×" at bounding box center [972, 84] width 10 height 24
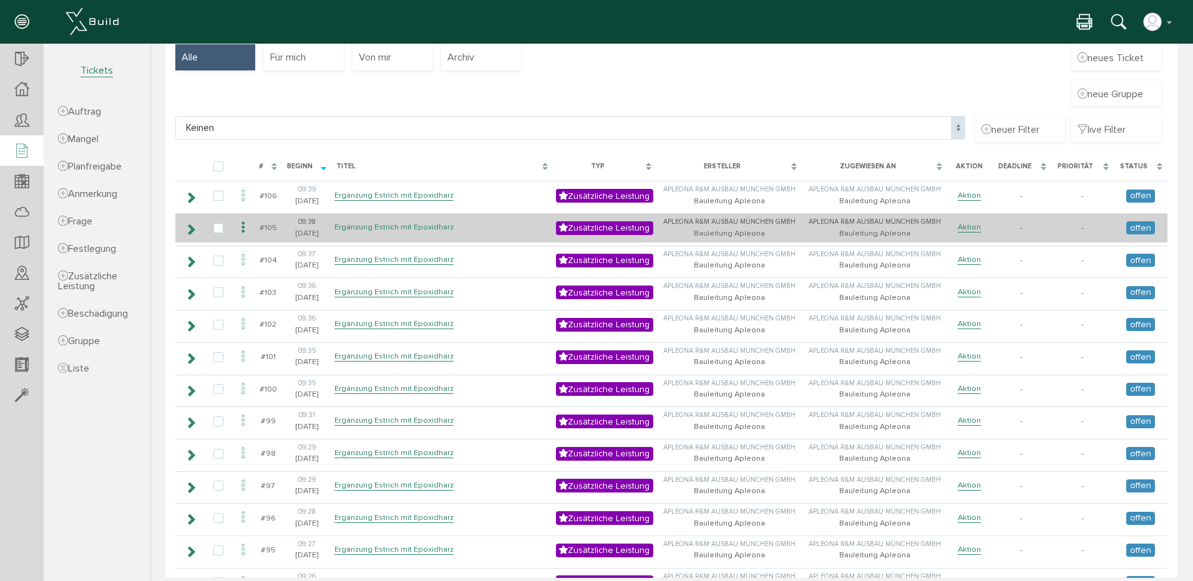
click at [397, 223] on link "Ergänzung Estrich mit Epoxidharz" at bounding box center [393, 227] width 119 height 11
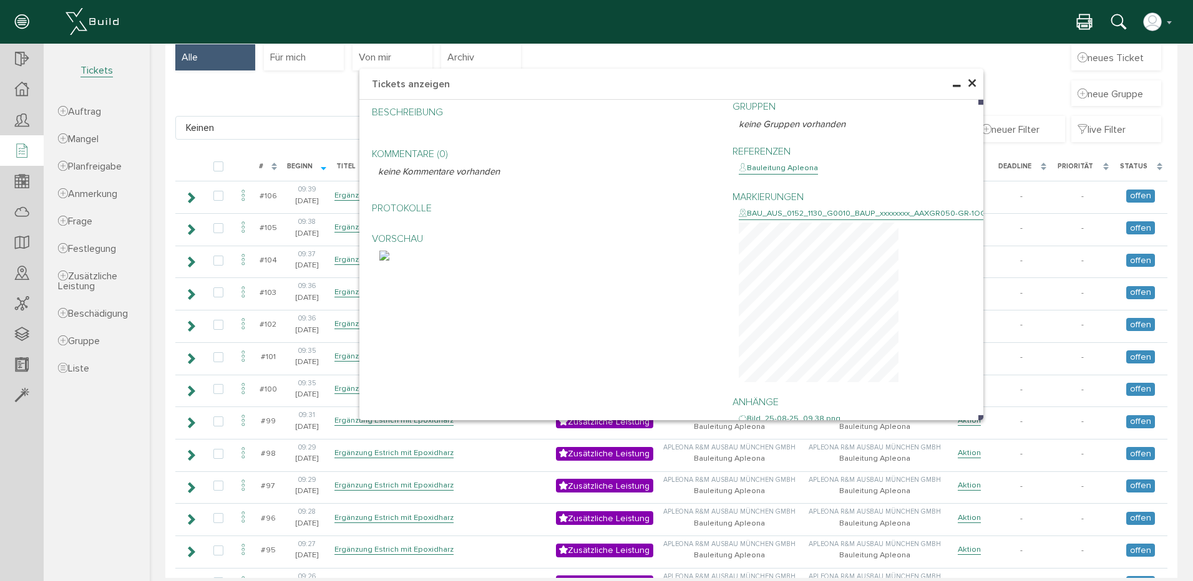
click at [967, 84] on span "×" at bounding box center [972, 84] width 10 height 24
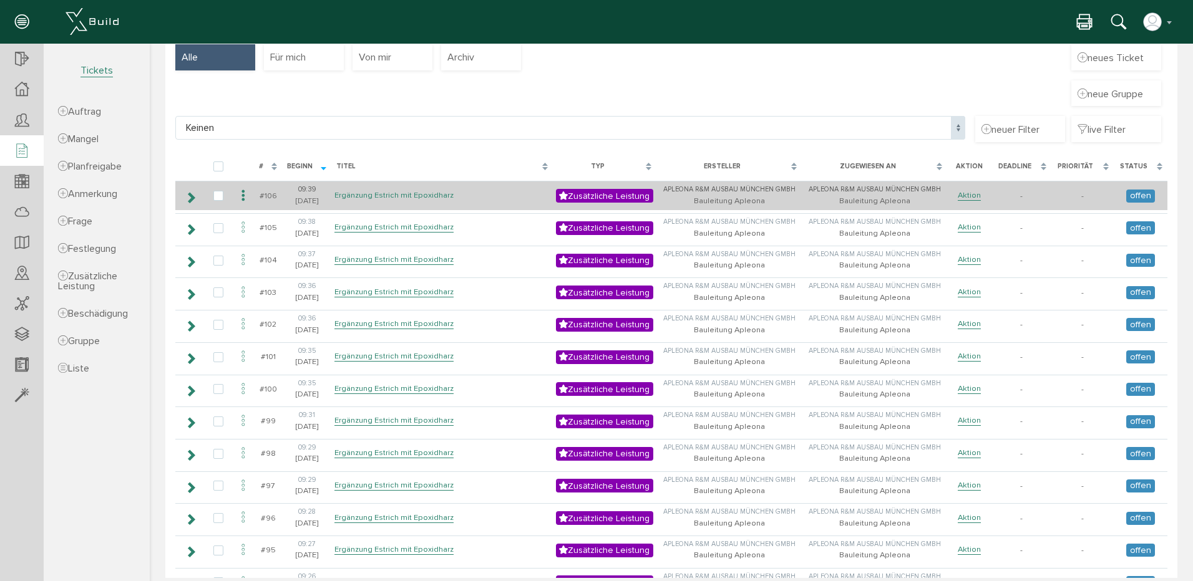
click at [387, 194] on link "Ergänzung Estrich mit Epoxidharz" at bounding box center [393, 195] width 119 height 11
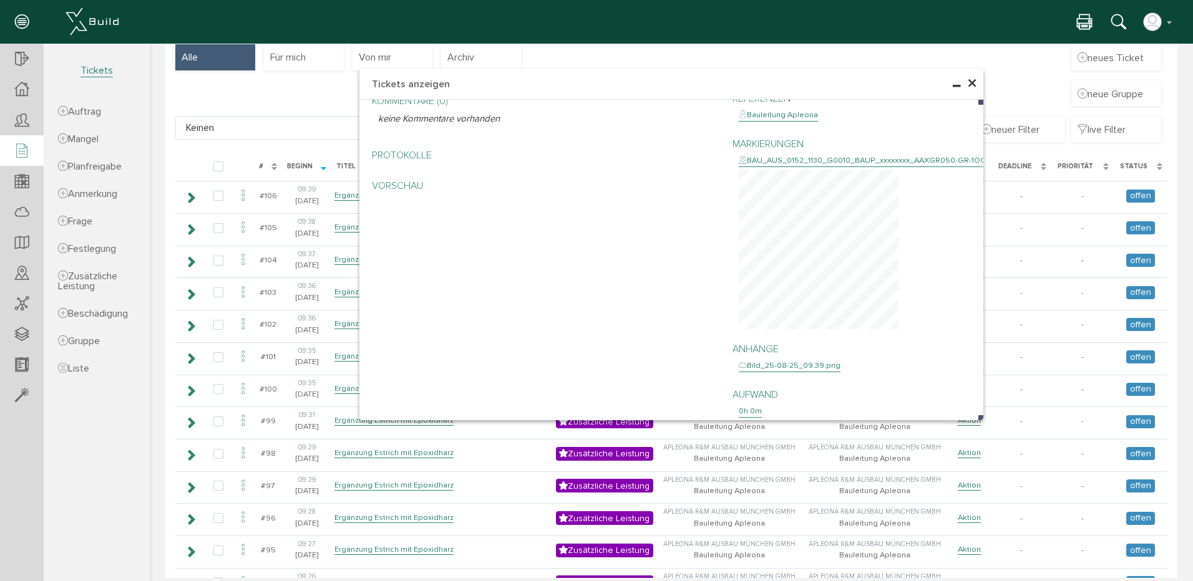
click at [968, 82] on span "×" at bounding box center [972, 84] width 10 height 24
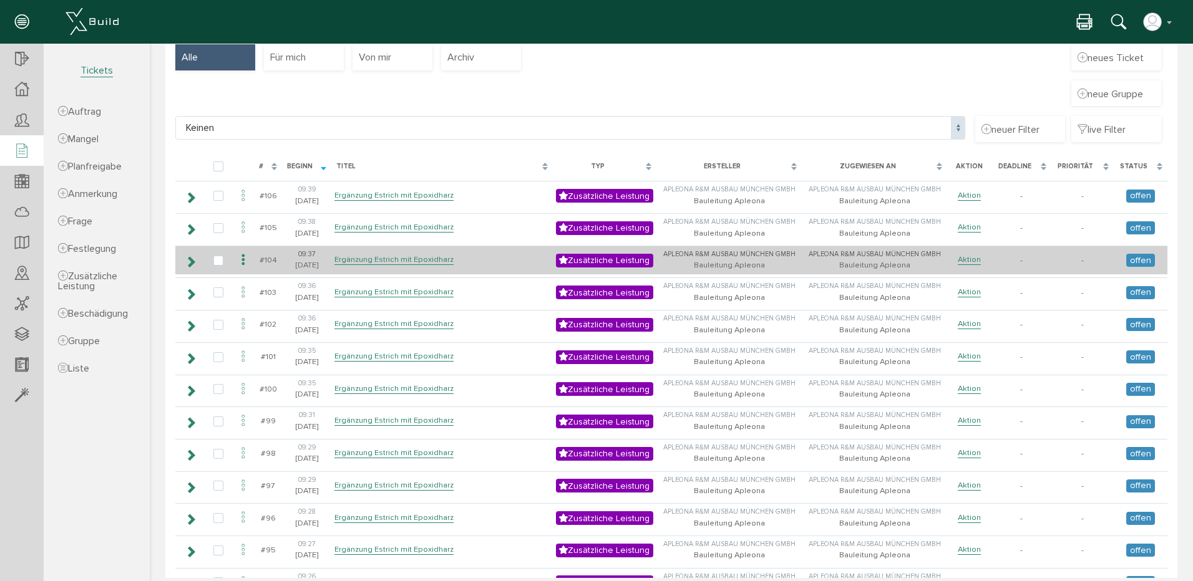
scroll to position [0, 0]
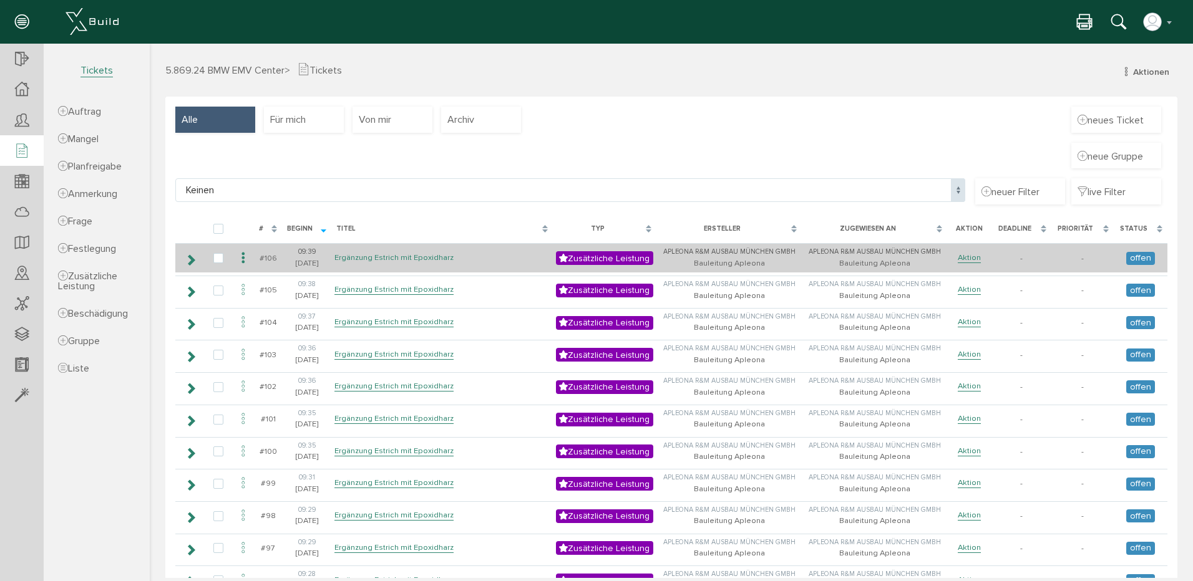
click at [362, 256] on link "Ergänzung Estrich mit Epoxidharz" at bounding box center [393, 258] width 119 height 11
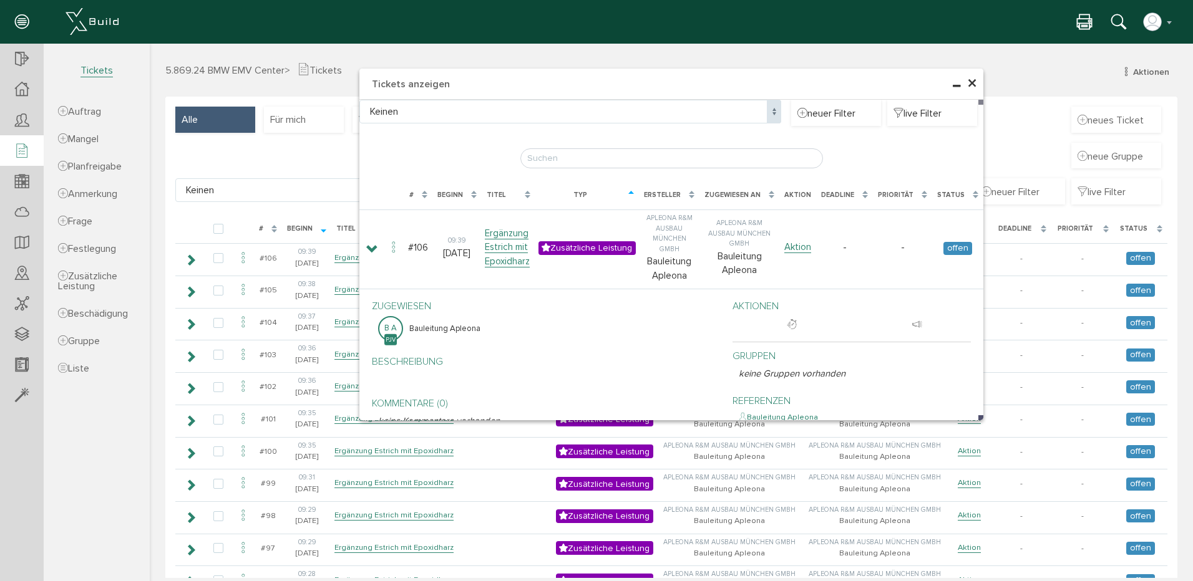
click at [969, 80] on span "×" at bounding box center [972, 84] width 10 height 24
